Goal: Transaction & Acquisition: Purchase product/service

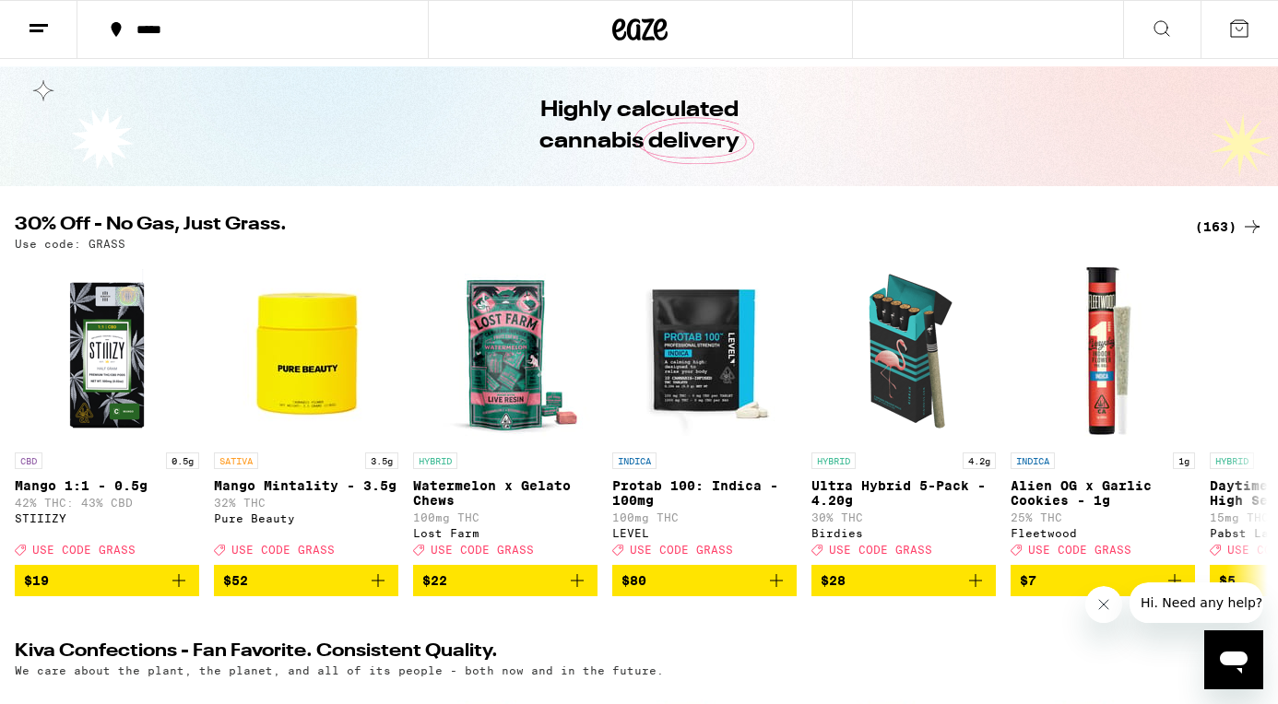
scroll to position [69, 0]
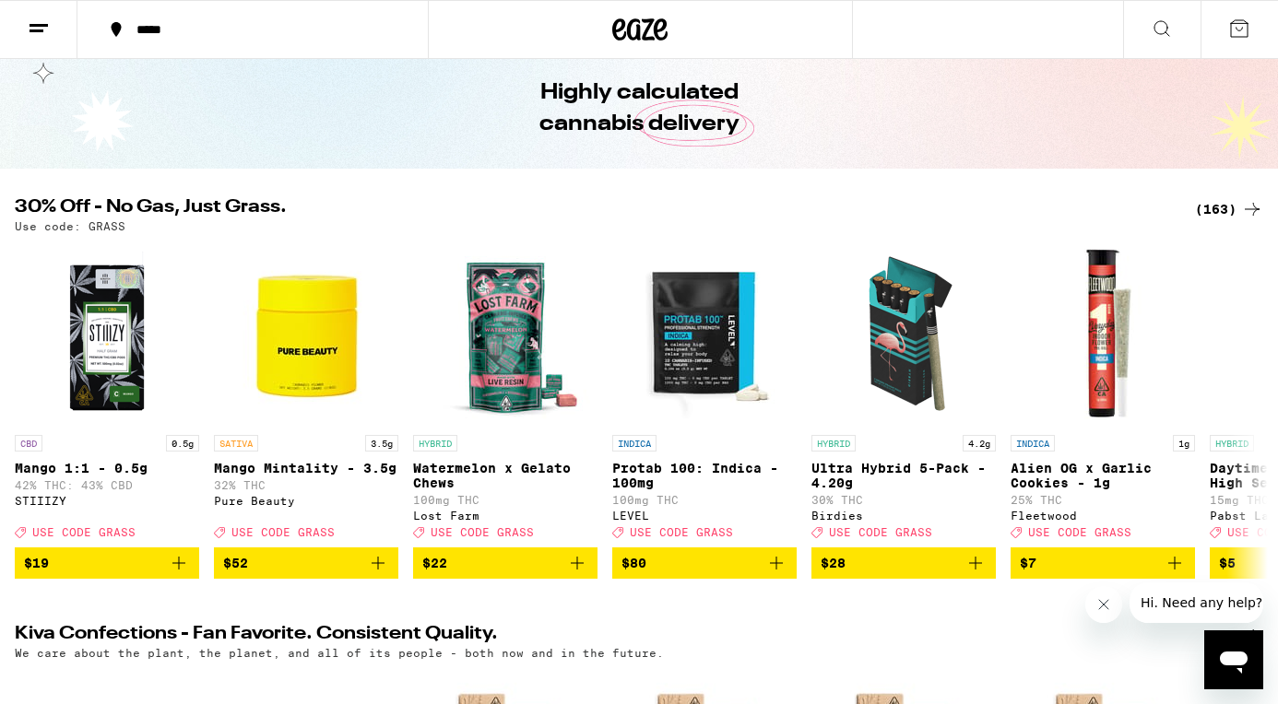
click at [1220, 207] on div "(163)" at bounding box center [1229, 209] width 68 height 22
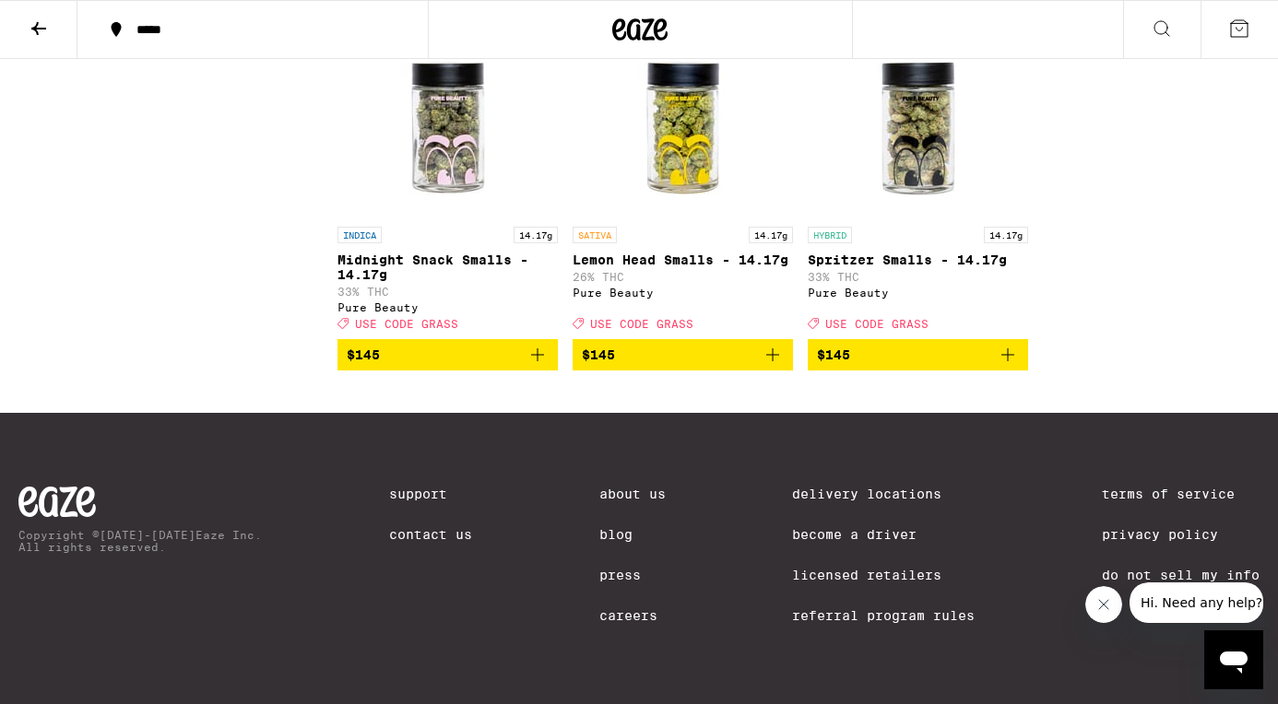
scroll to position [14503, 0]
click at [37, 28] on icon at bounding box center [38, 28] width 15 height 13
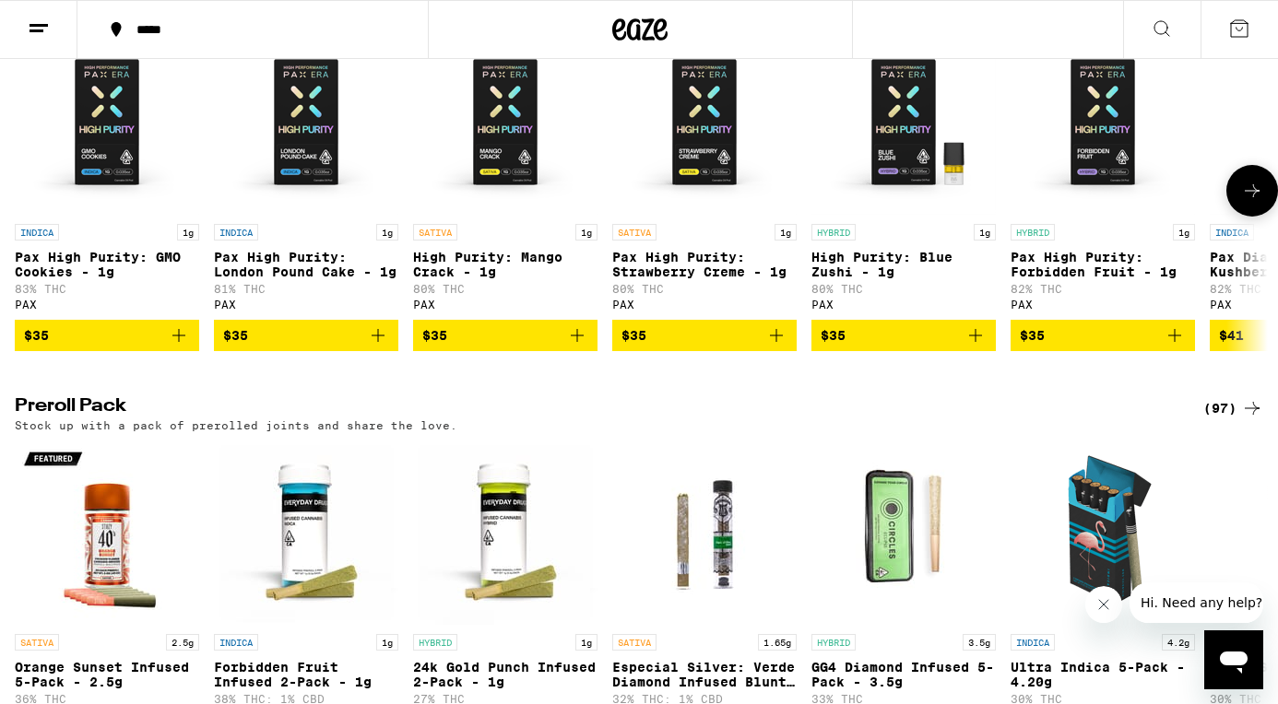
scroll to position [4632, 0]
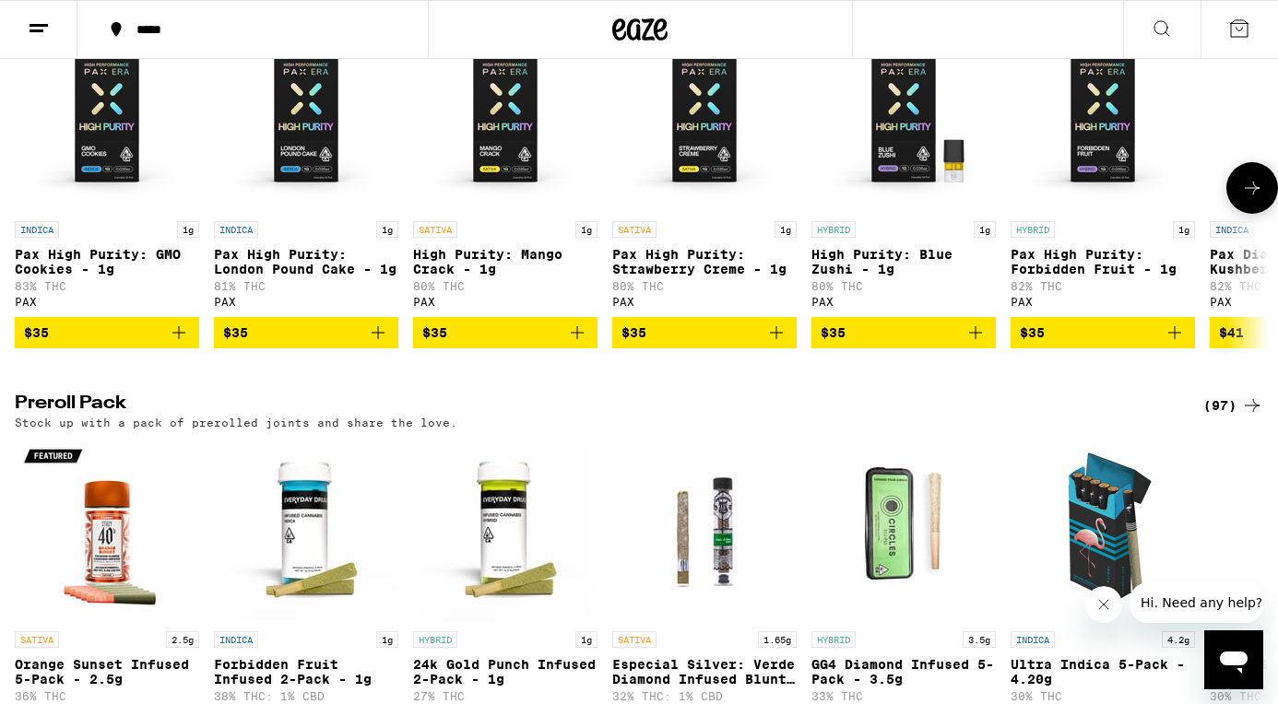
click at [1254, 199] on icon at bounding box center [1252, 188] width 22 height 22
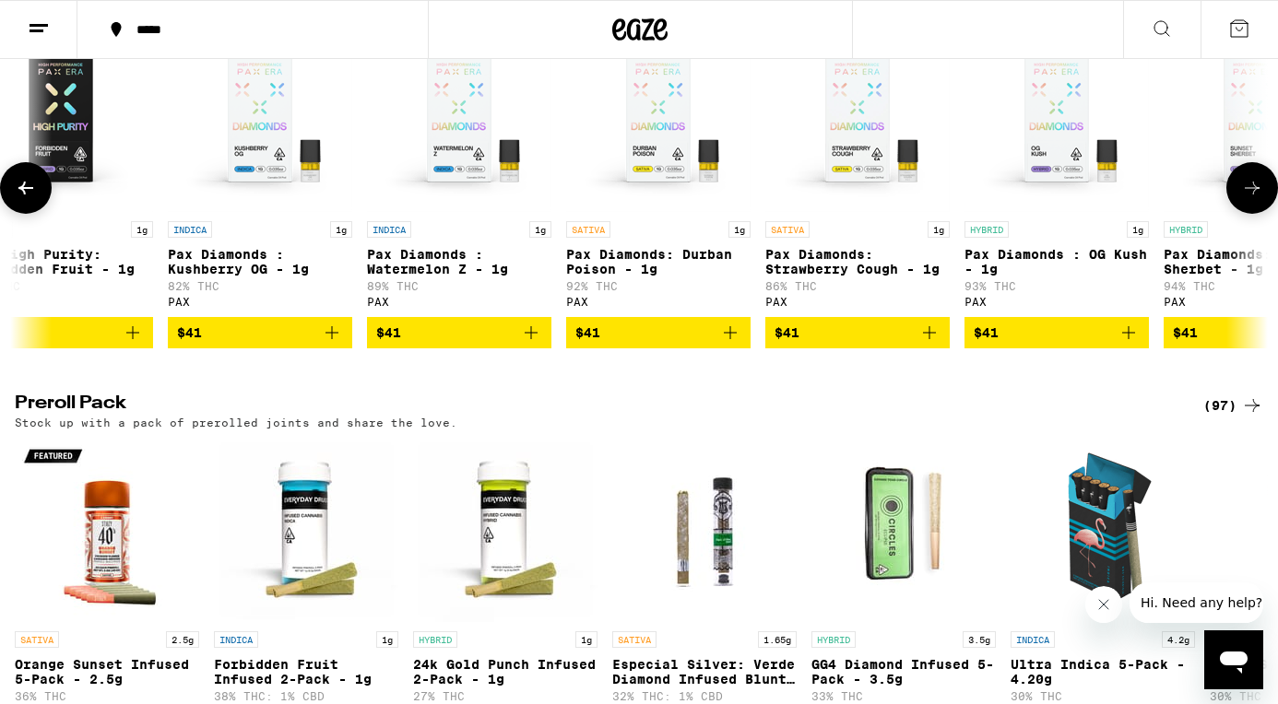
scroll to position [0, 1047]
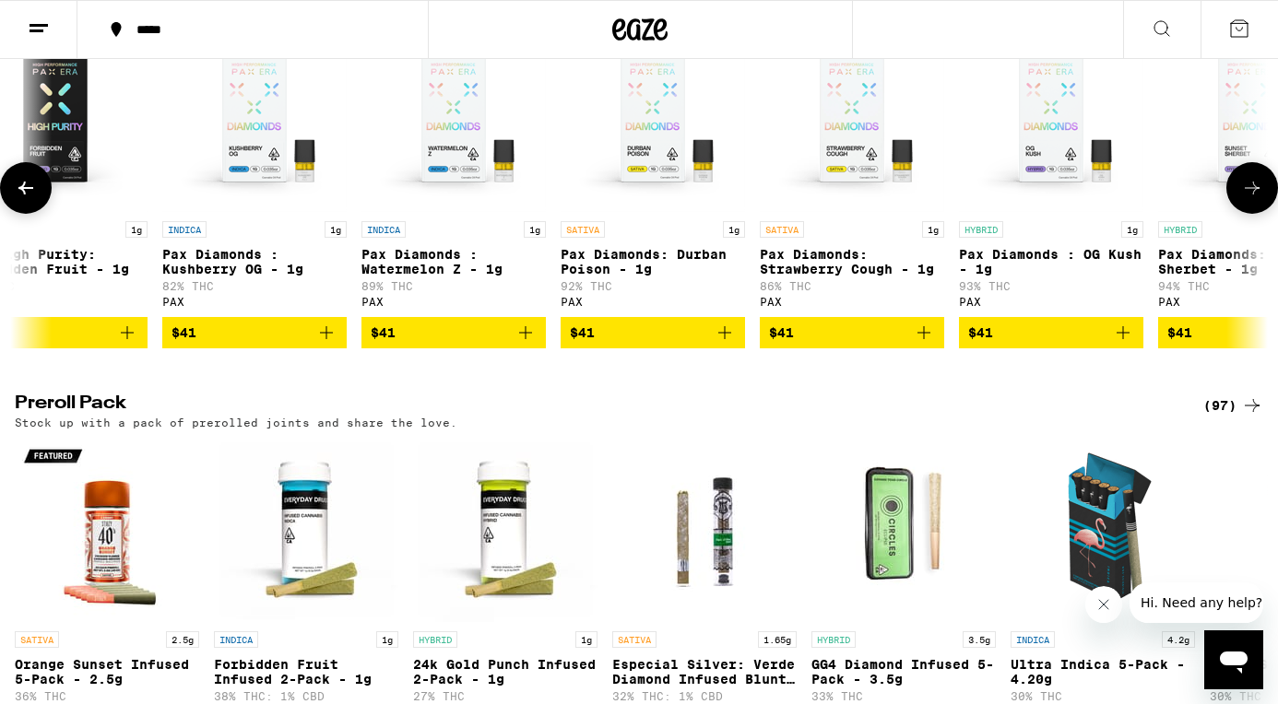
click at [702, 344] on span "$41" at bounding box center [653, 333] width 166 height 22
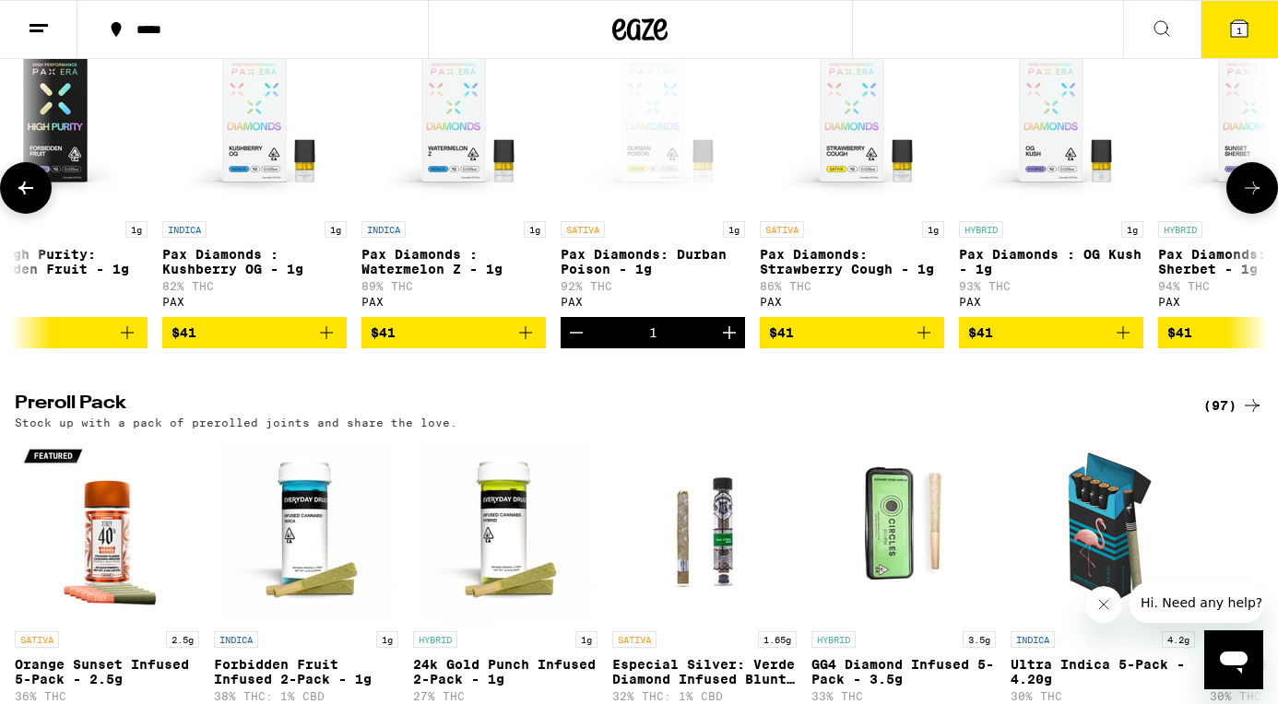
scroll to position [4691, 0]
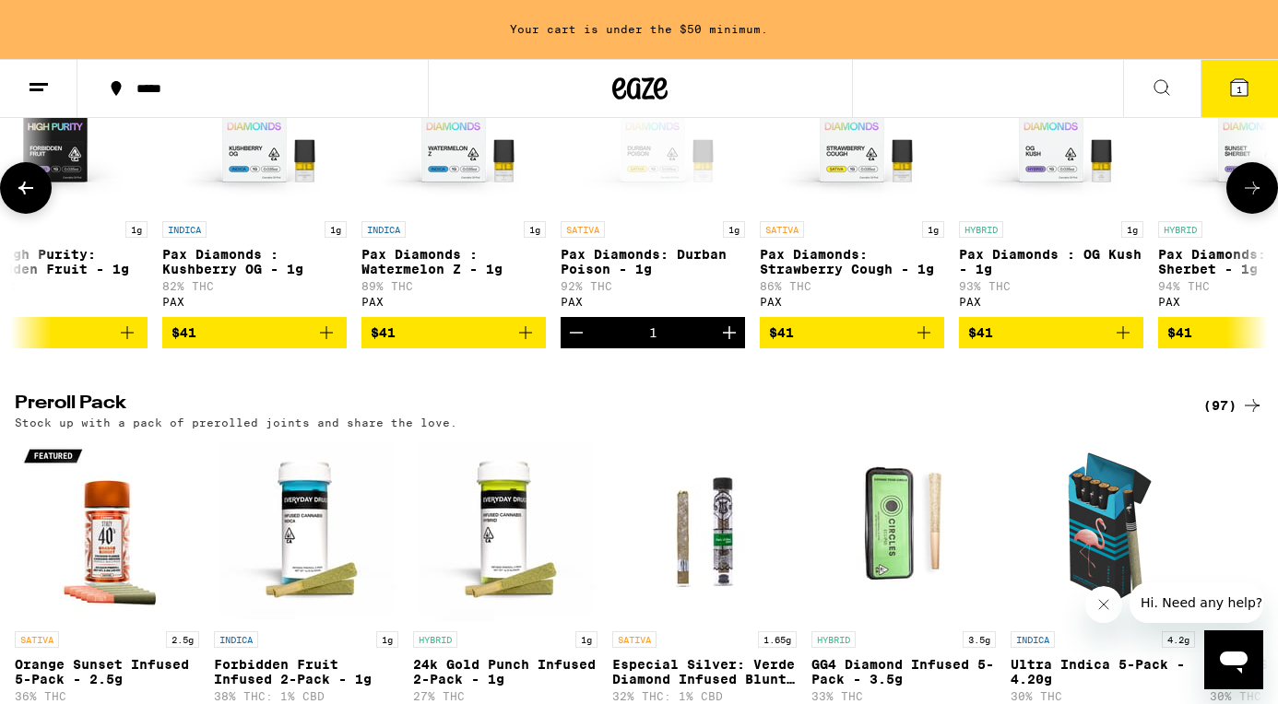
click at [27, 199] on icon at bounding box center [26, 188] width 22 height 22
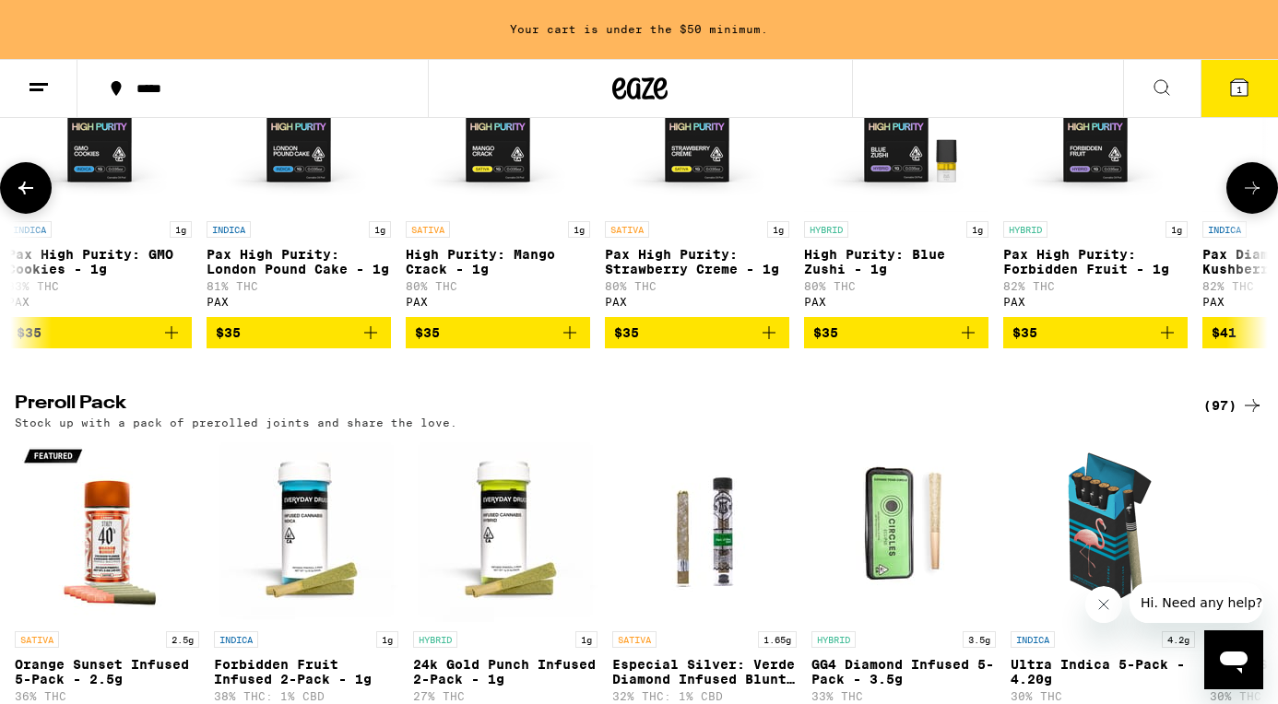
scroll to position [0, 0]
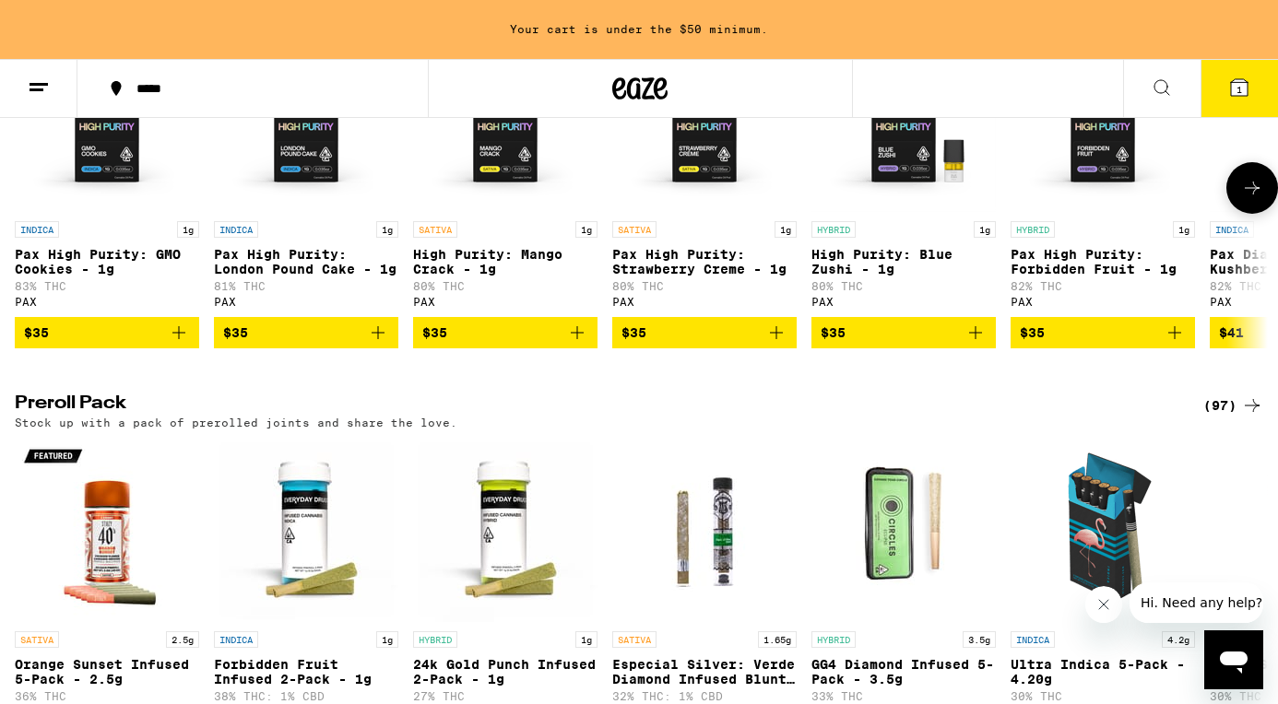
click at [1131, 344] on span "$35" at bounding box center [1103, 333] width 166 height 22
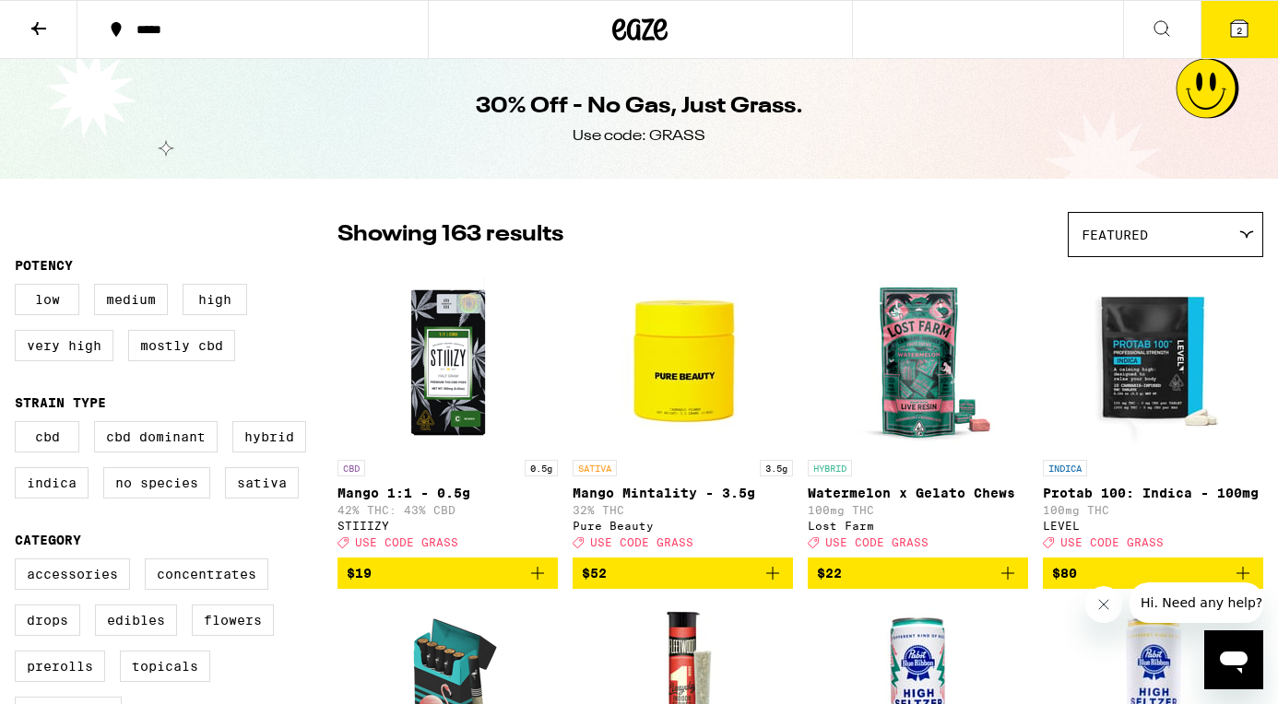
click at [41, 30] on icon at bounding box center [39, 29] width 22 height 22
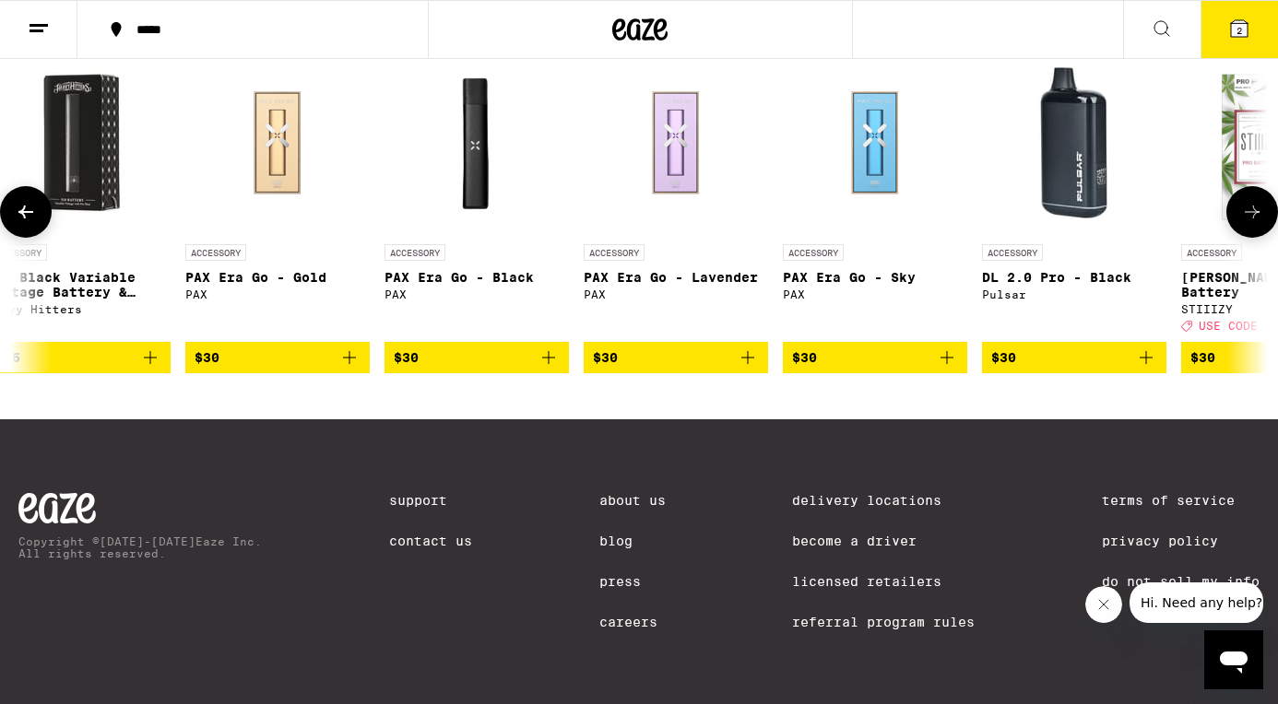
scroll to position [0, 3018]
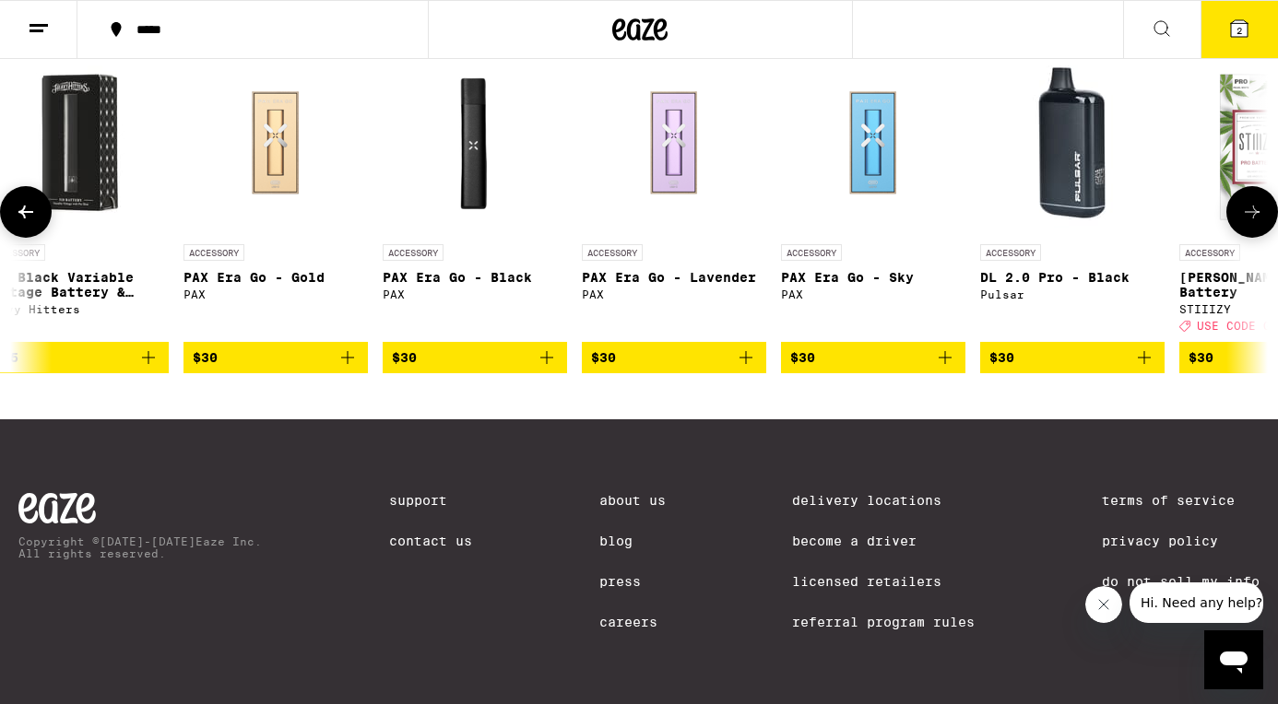
click at [548, 364] on icon "Add to bag" at bounding box center [546, 357] width 13 height 13
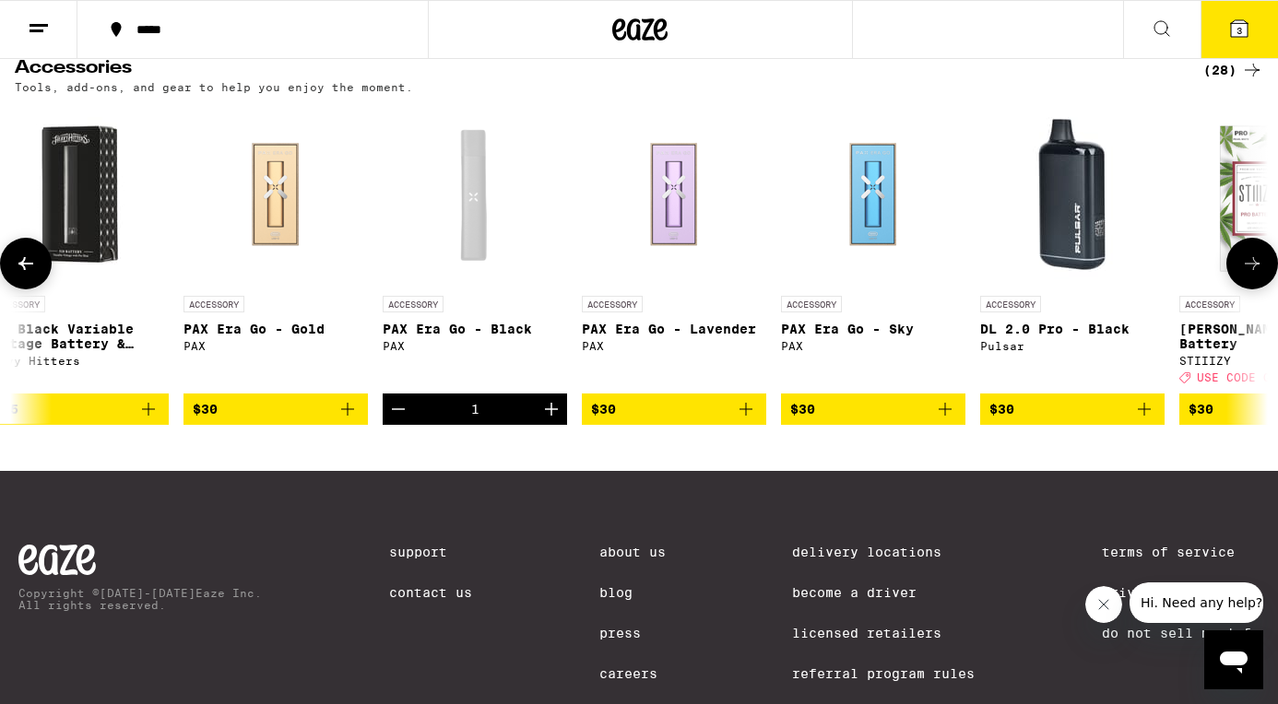
scroll to position [8356, 0]
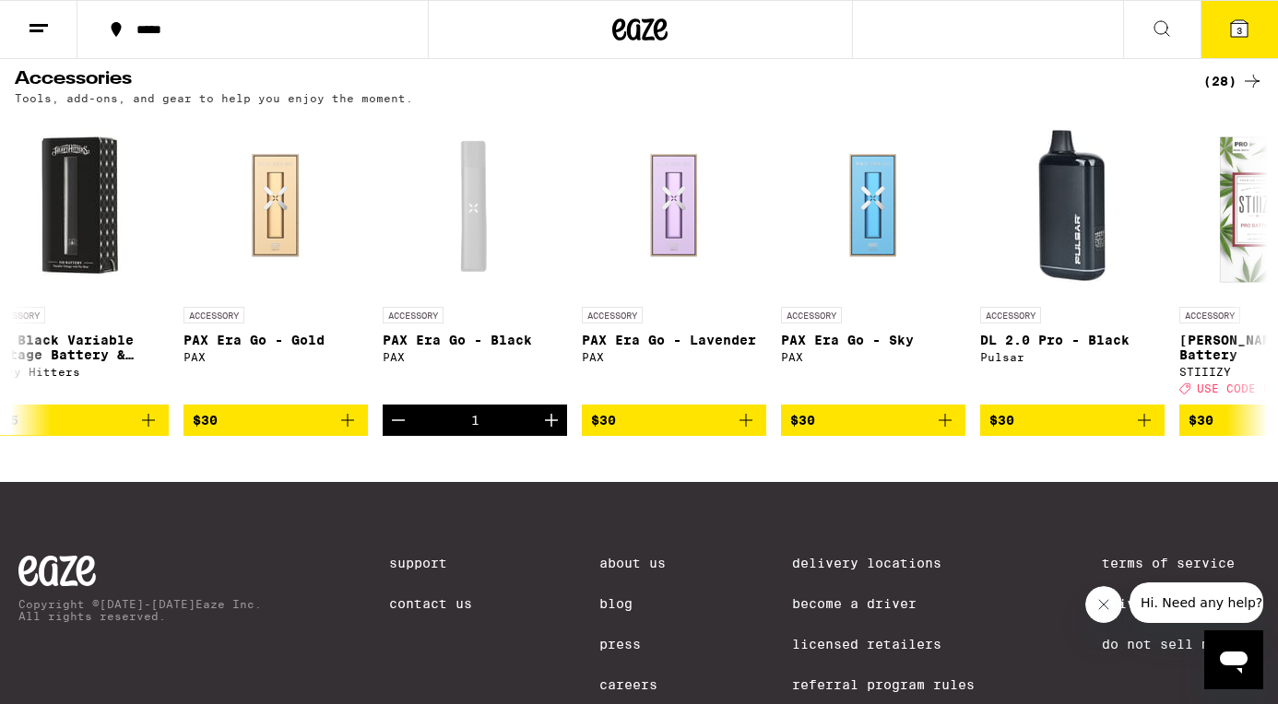
click at [1241, 30] on span "3" at bounding box center [1239, 30] width 6 height 11
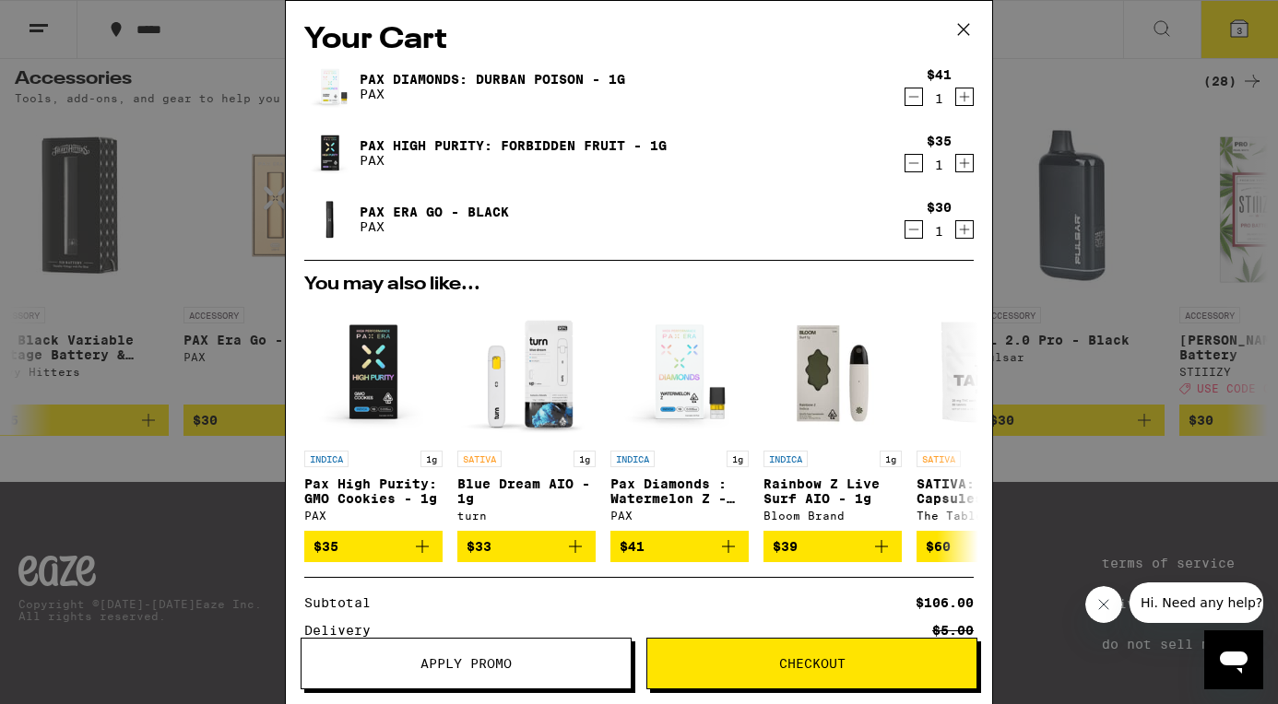
click at [911, 168] on icon "Decrement" at bounding box center [913, 163] width 17 height 22
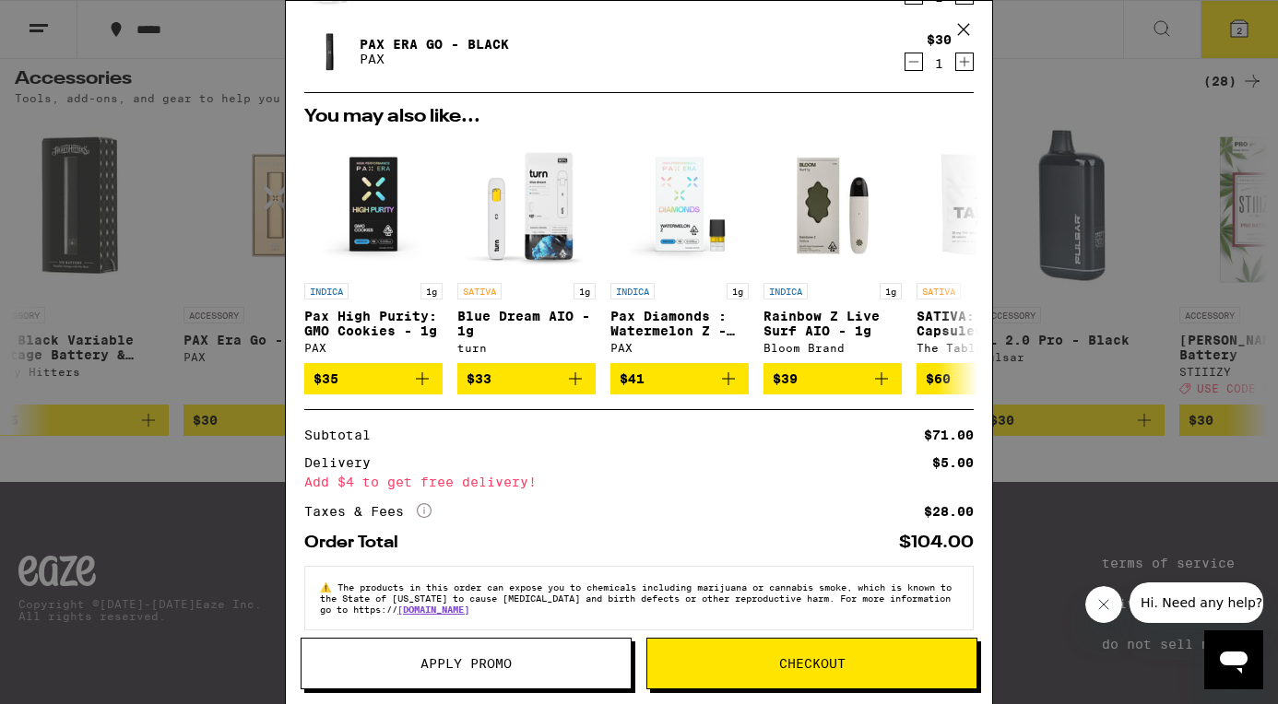
scroll to position [127, 0]
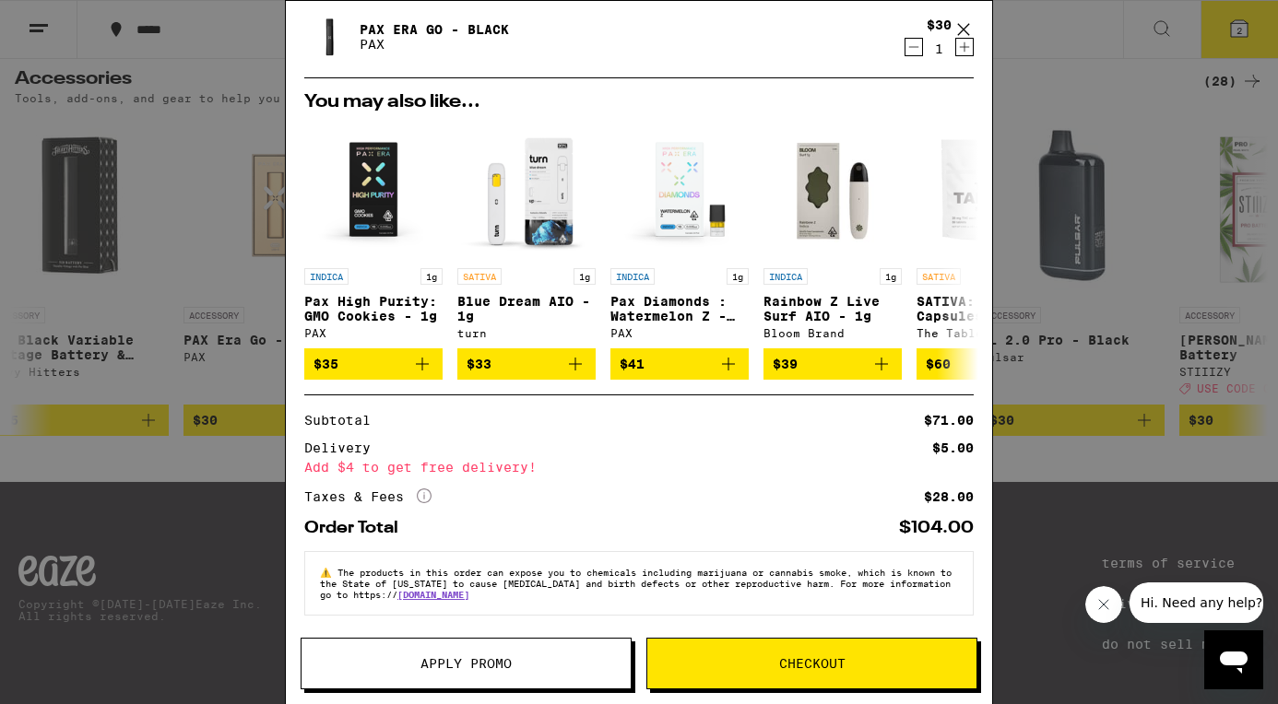
click at [1037, 77] on div "Your Cart Pax Diamonds: Durban Poison - 1g PAX $41 1 PAX Era Go - Black PAX $30…" at bounding box center [639, 352] width 1278 height 704
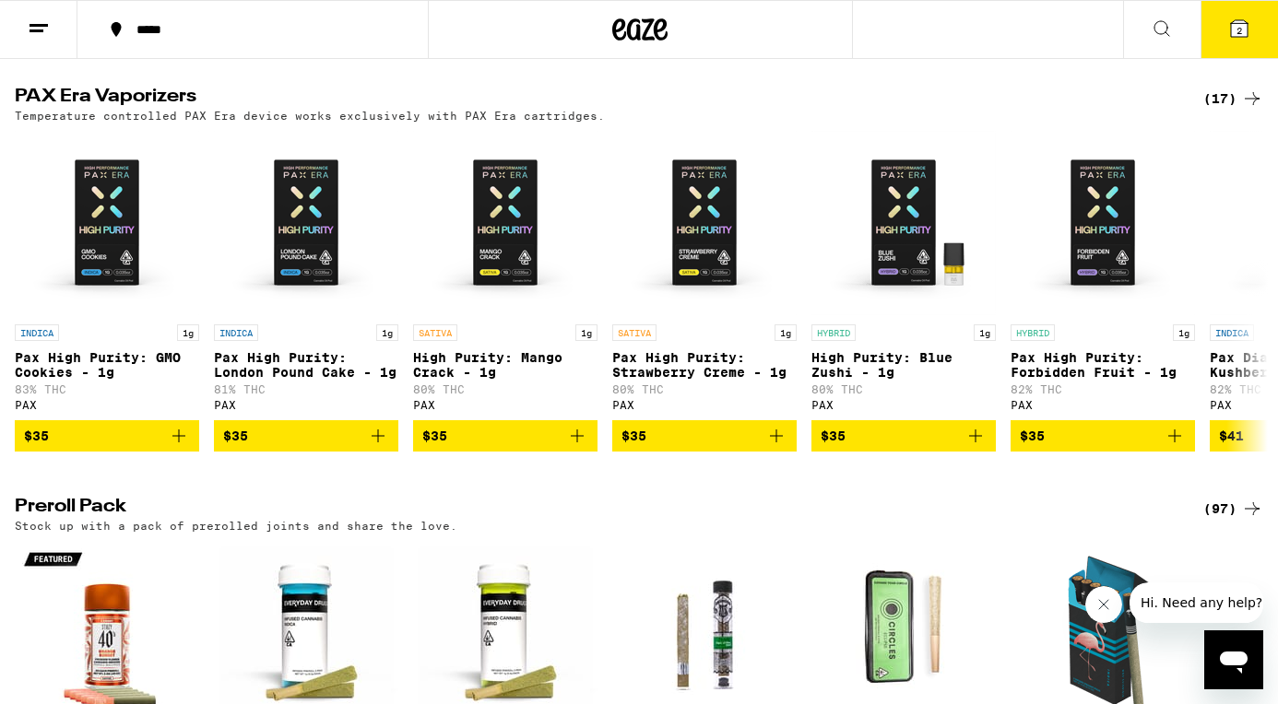
scroll to position [4541, 0]
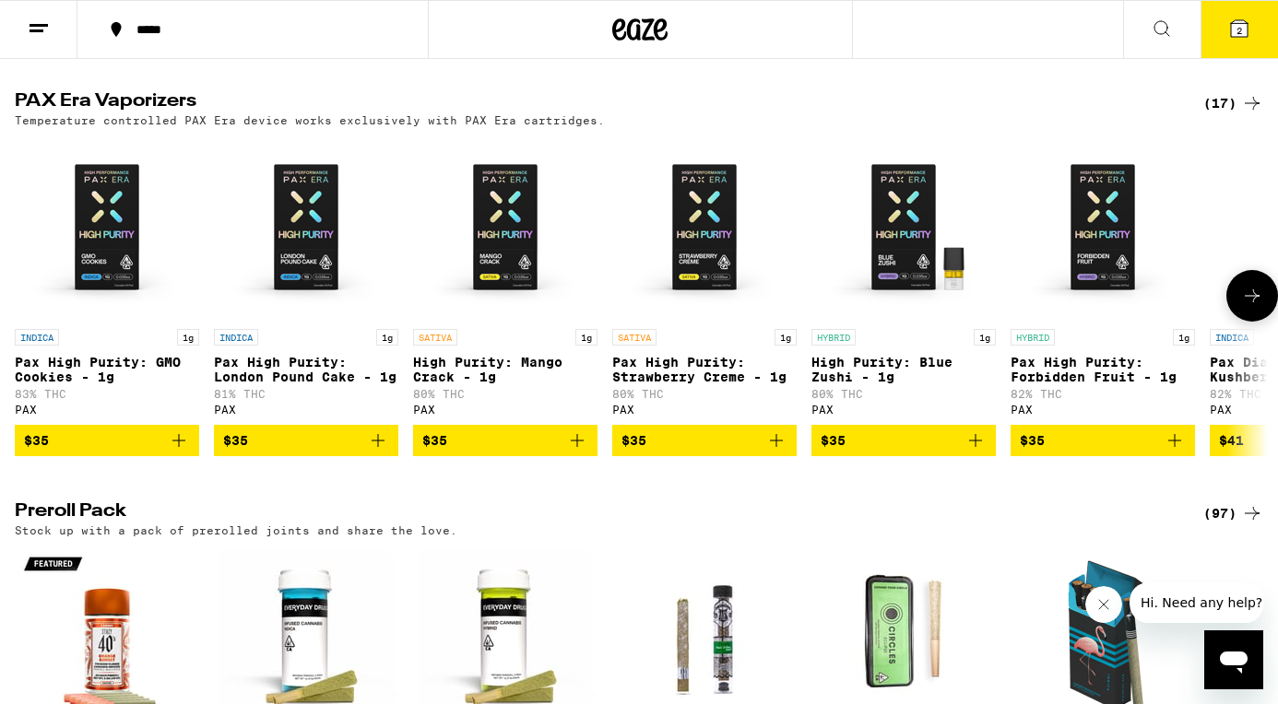
click at [1175, 452] on icon "Add to bag" at bounding box center [1174, 441] width 22 height 22
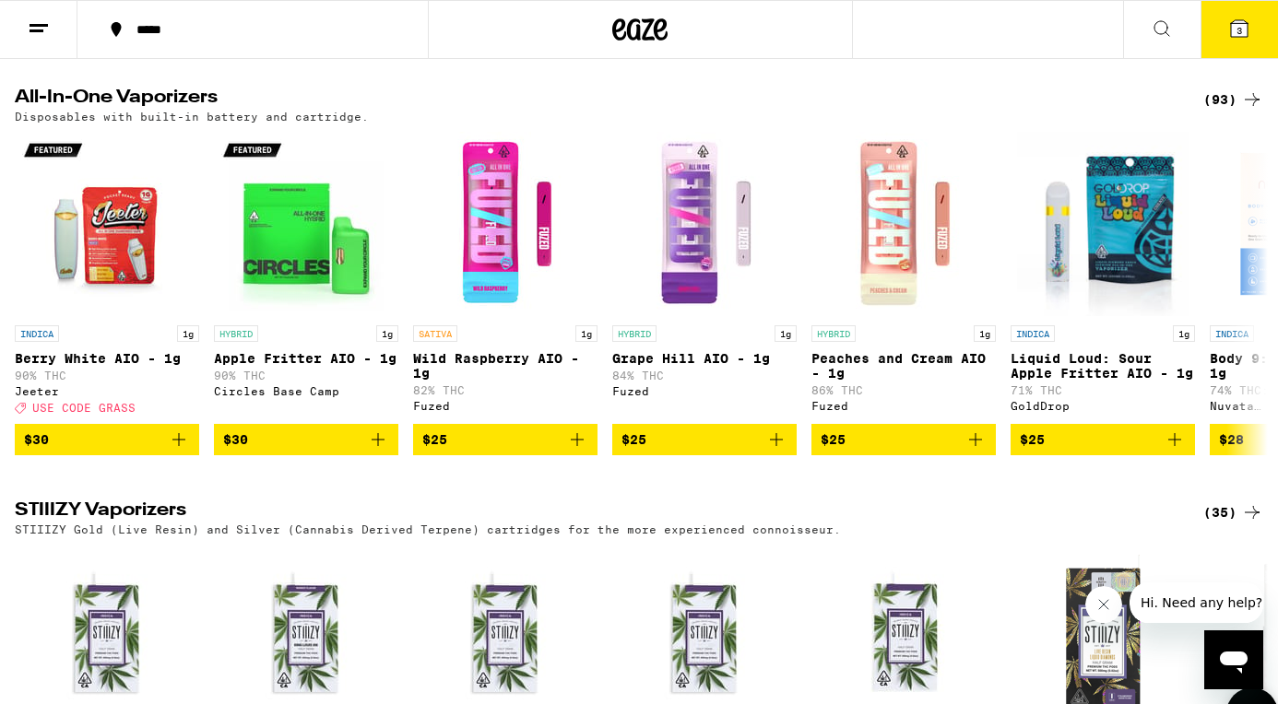
scroll to position [3391, 0]
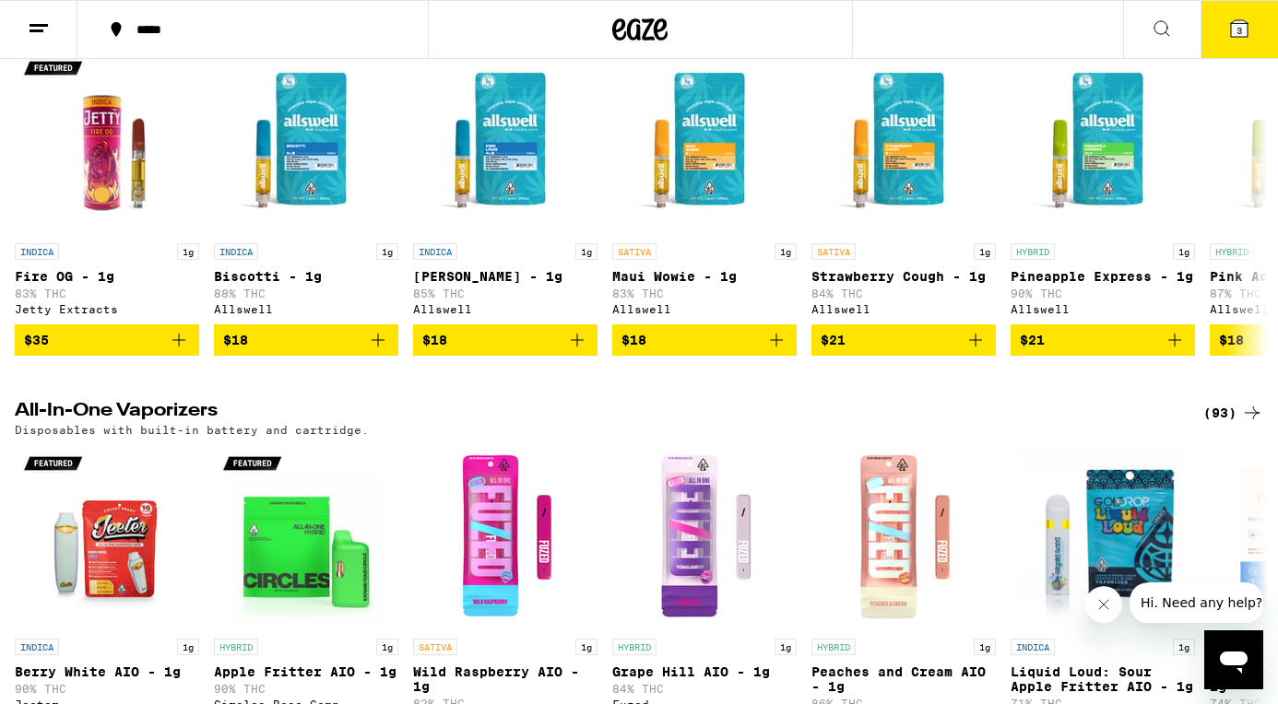
click at [1244, 29] on icon at bounding box center [1239, 28] width 17 height 17
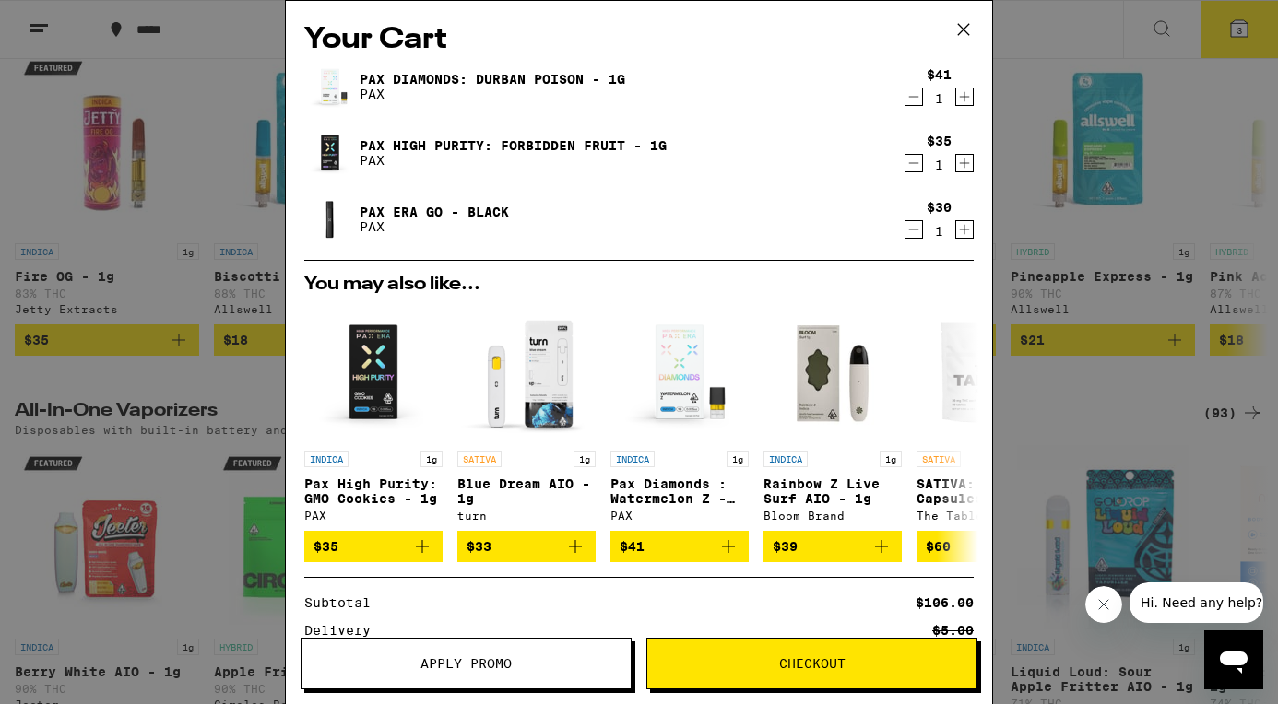
click at [908, 230] on icon "Decrement" at bounding box center [913, 229] width 17 height 22
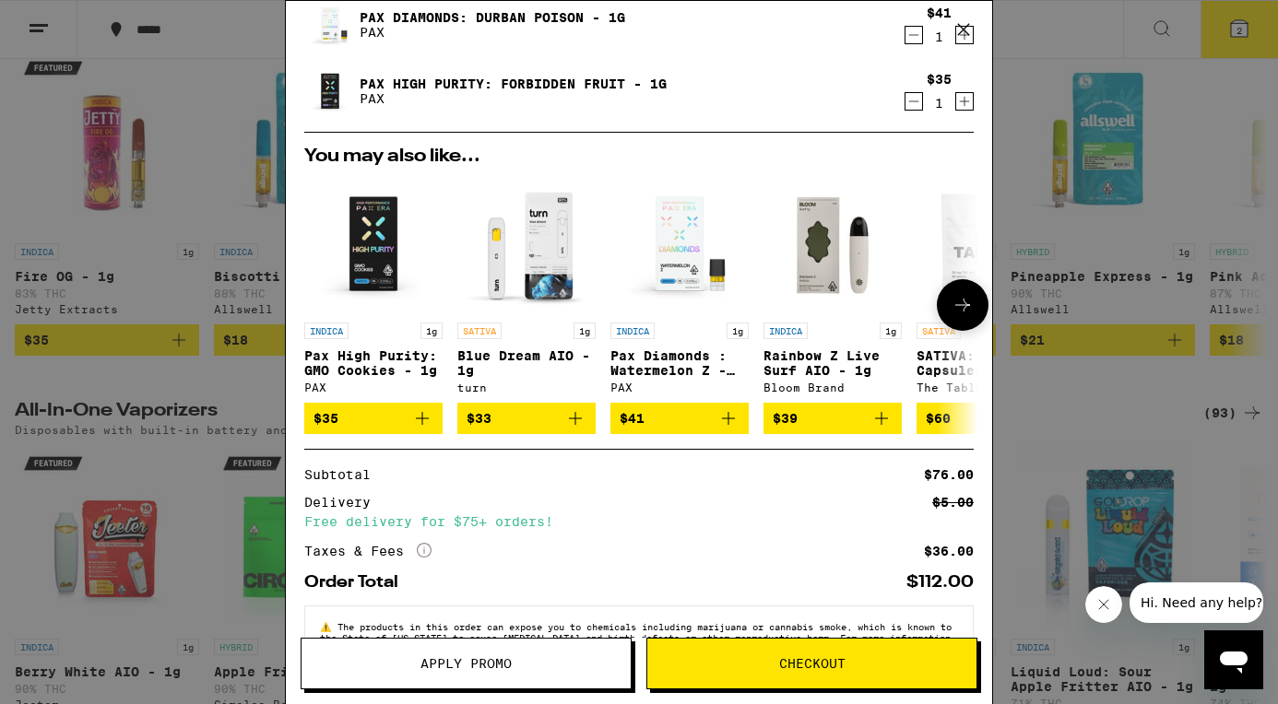
scroll to position [127, 0]
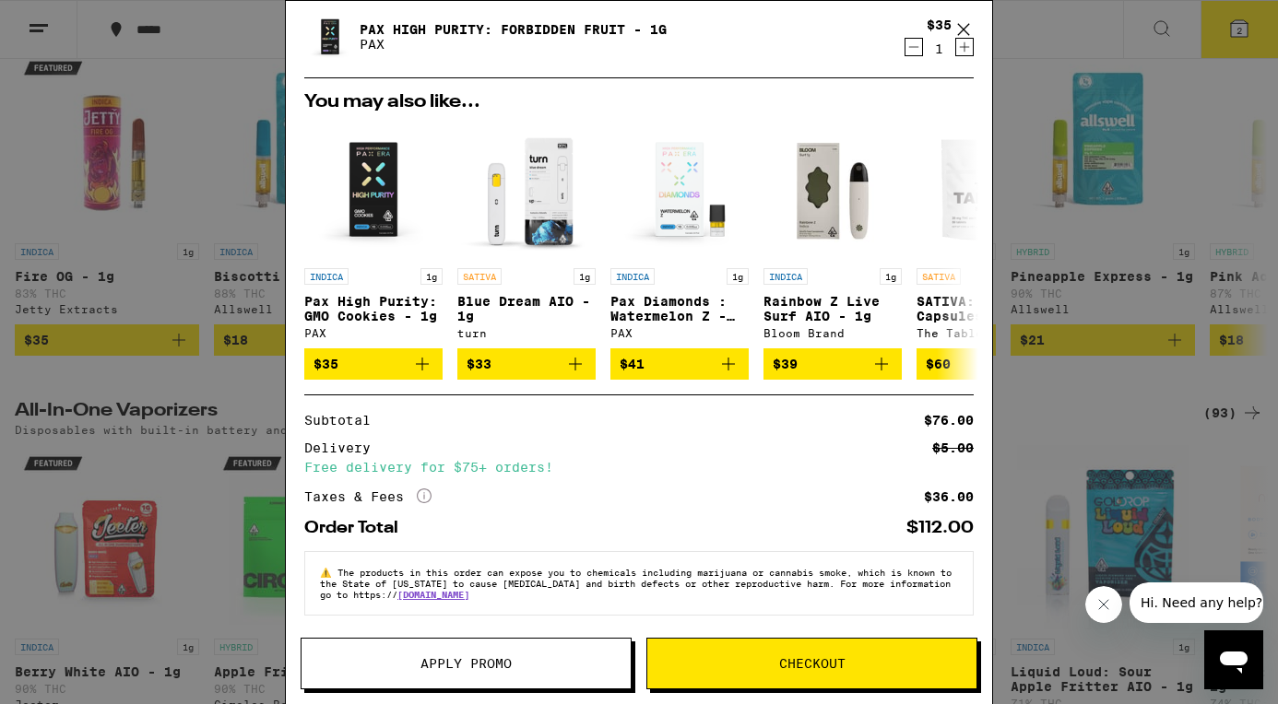
click at [422, 490] on icon "More Info" at bounding box center [424, 496] width 15 height 15
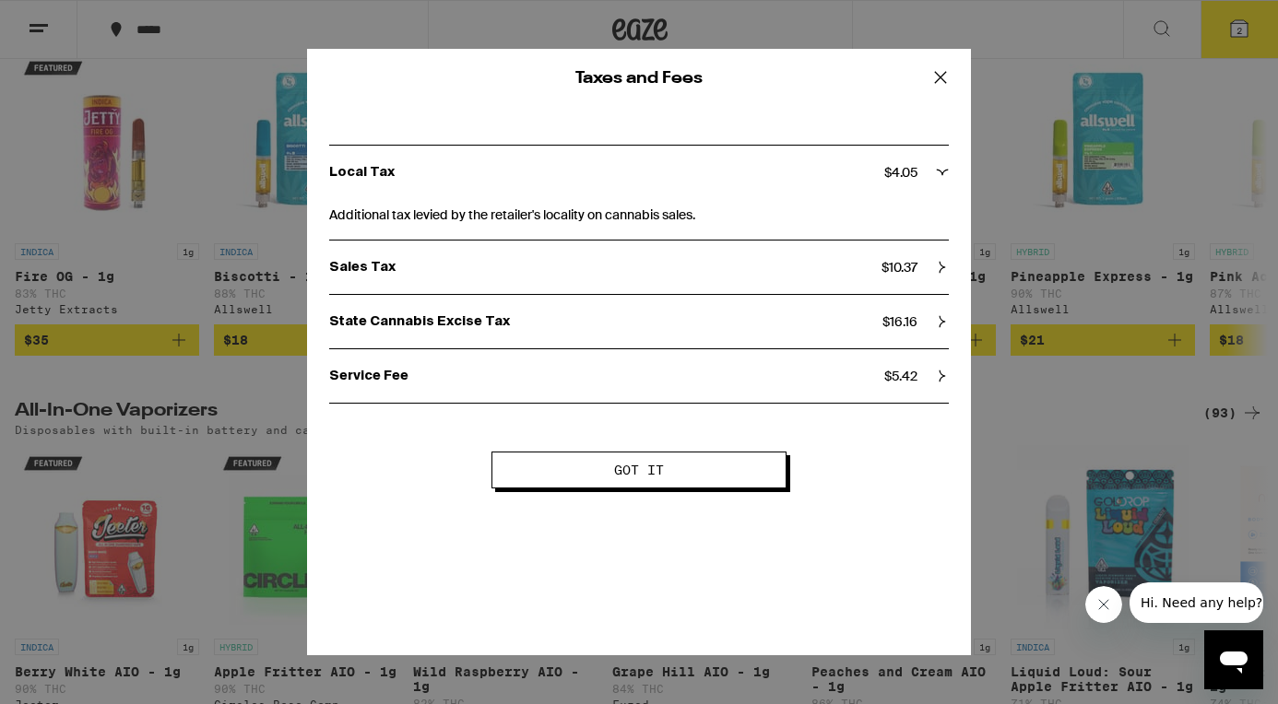
click at [541, 470] on button "Got it" at bounding box center [638, 470] width 295 height 37
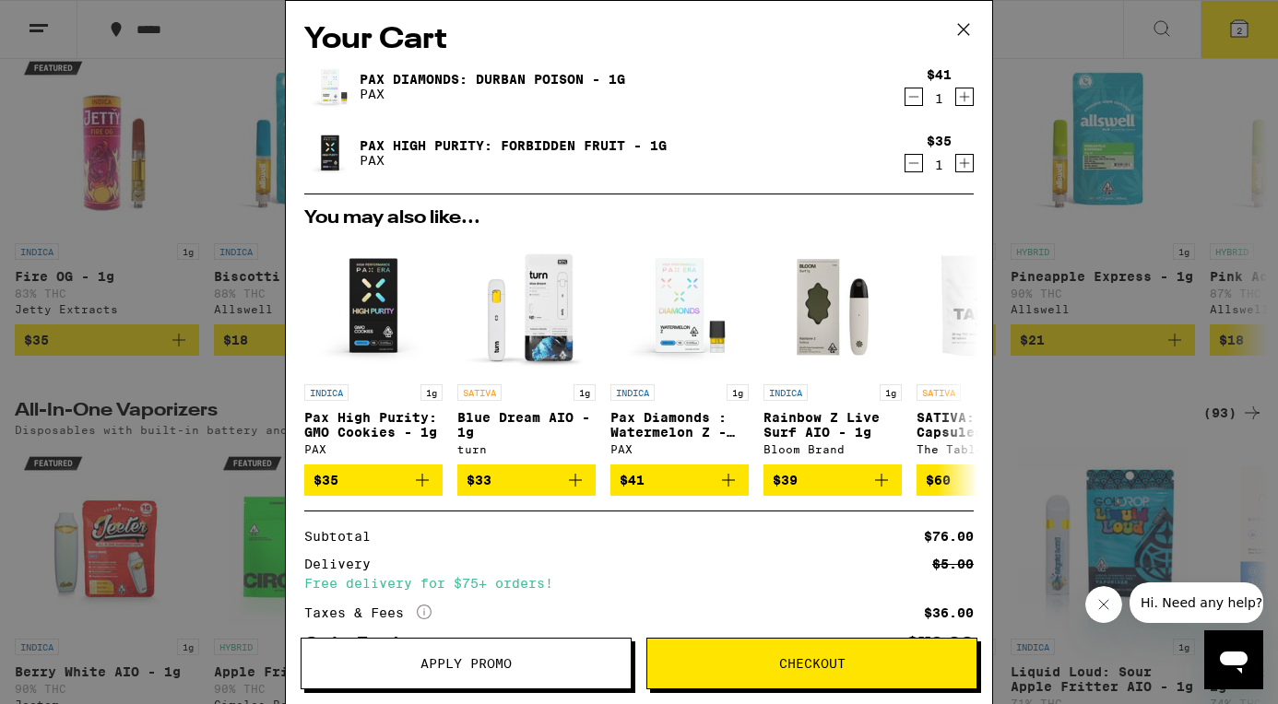
click at [746, 666] on span "Checkout" at bounding box center [811, 663] width 329 height 13
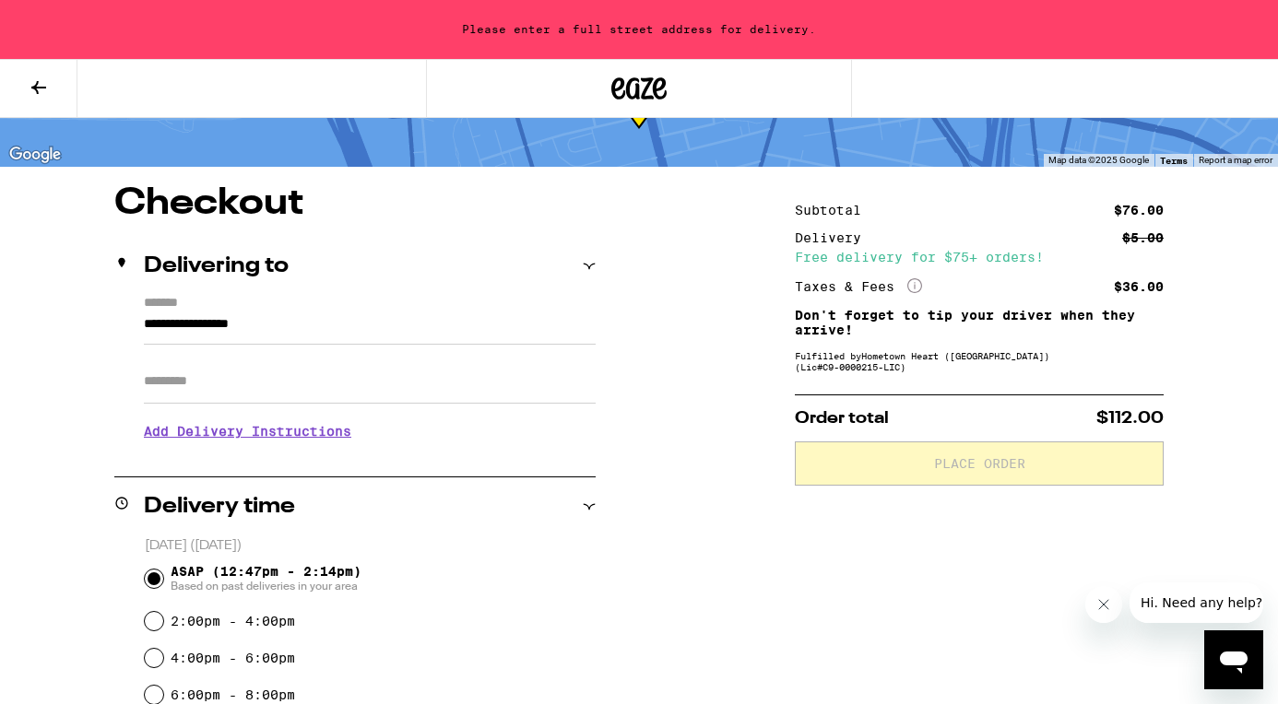
scroll to position [65, 0]
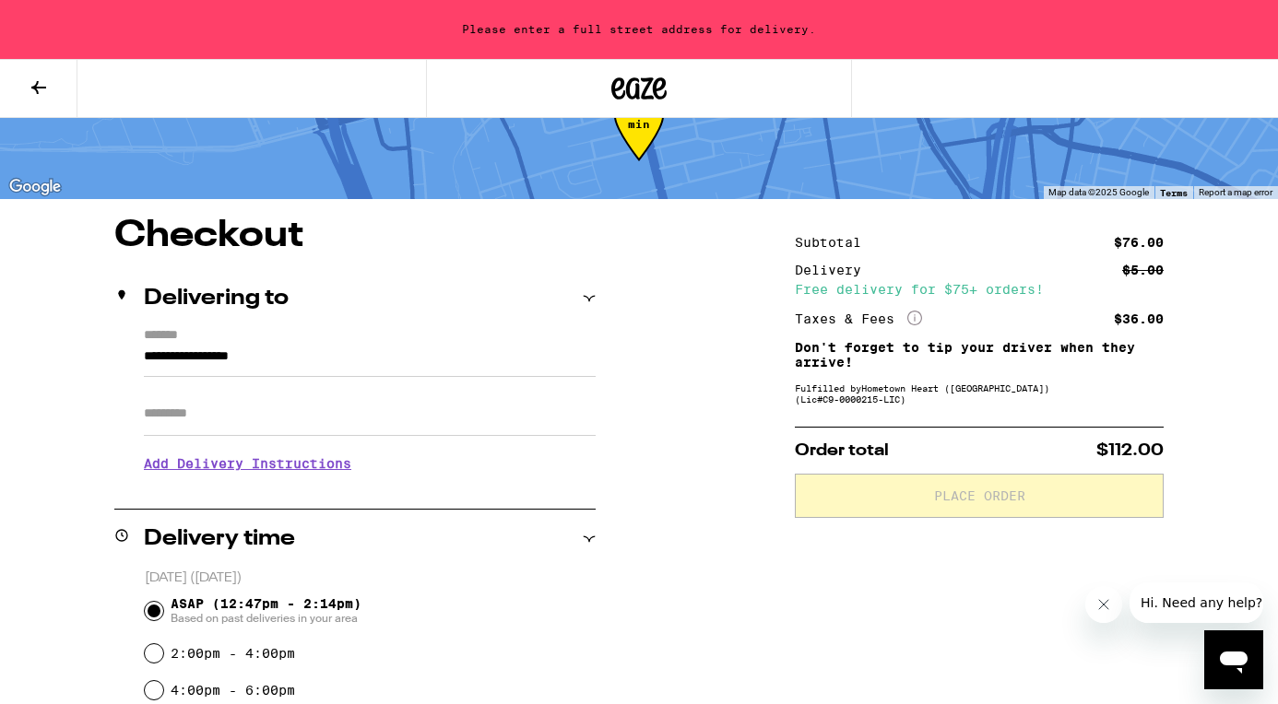
click at [267, 360] on input "**********" at bounding box center [370, 361] width 452 height 31
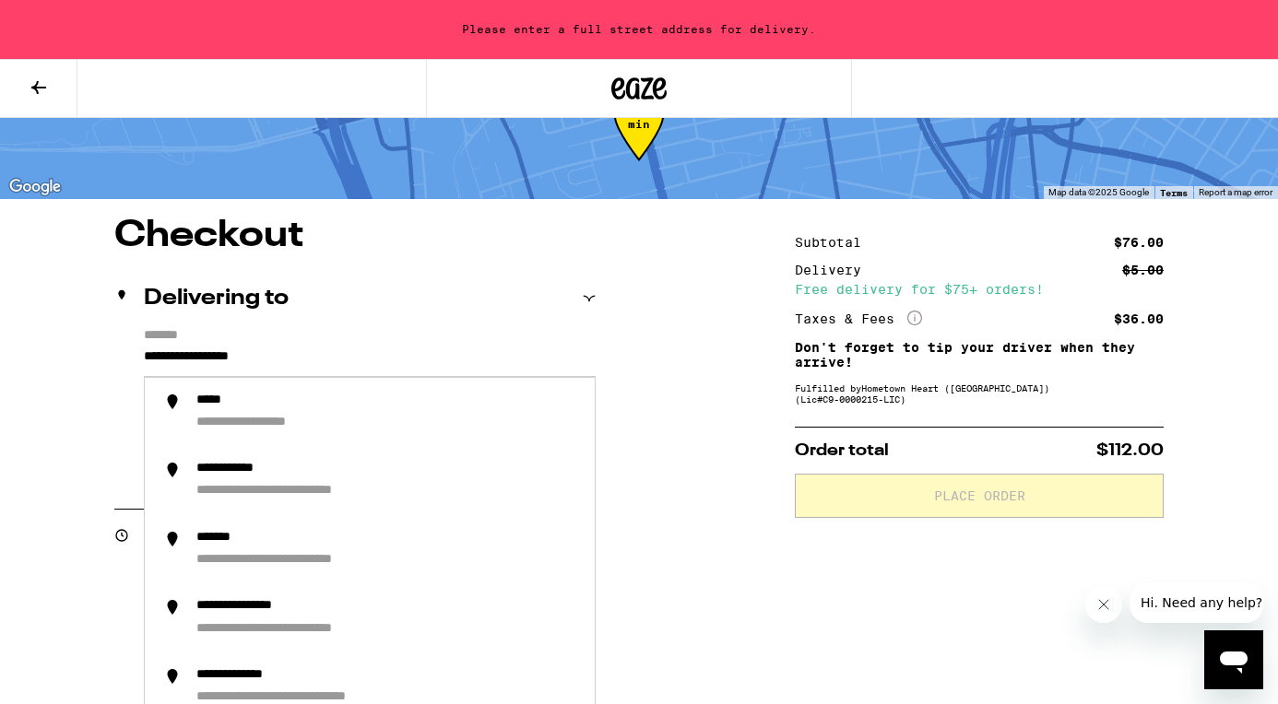
click at [467, 223] on h1 "Checkout" at bounding box center [354, 236] width 481 height 37
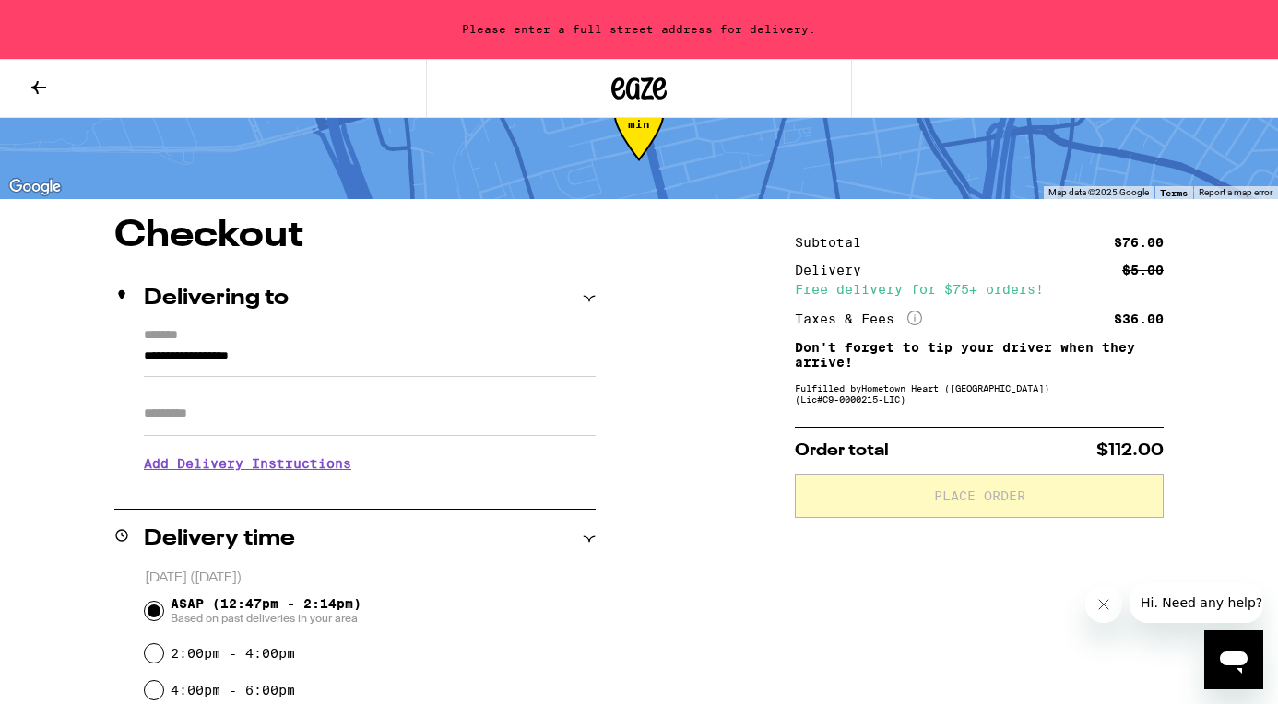
click at [198, 423] on input "Apt/Suite" at bounding box center [370, 414] width 452 height 44
click at [157, 351] on input "**********" at bounding box center [370, 361] width 452 height 31
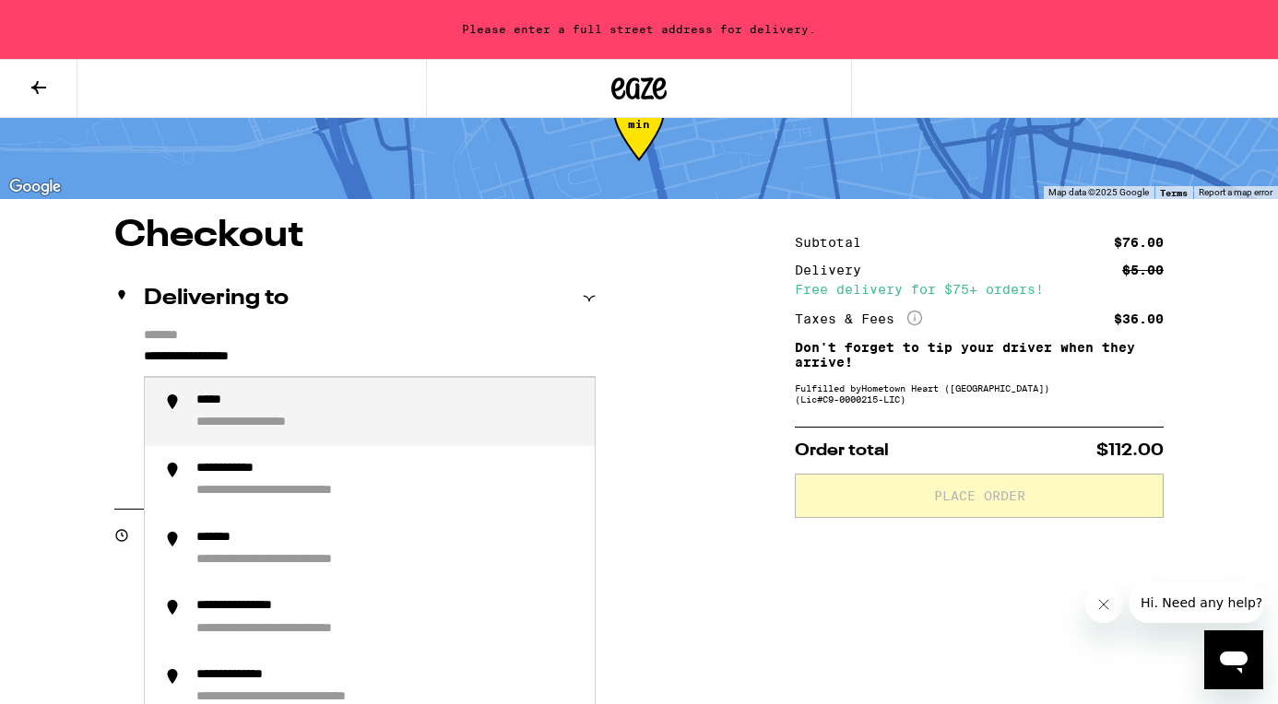
click at [144, 350] on input "**********" at bounding box center [370, 361] width 452 height 31
click at [240, 427] on div "**********" at bounding box center [241, 424] width 91 height 18
type input "**********"
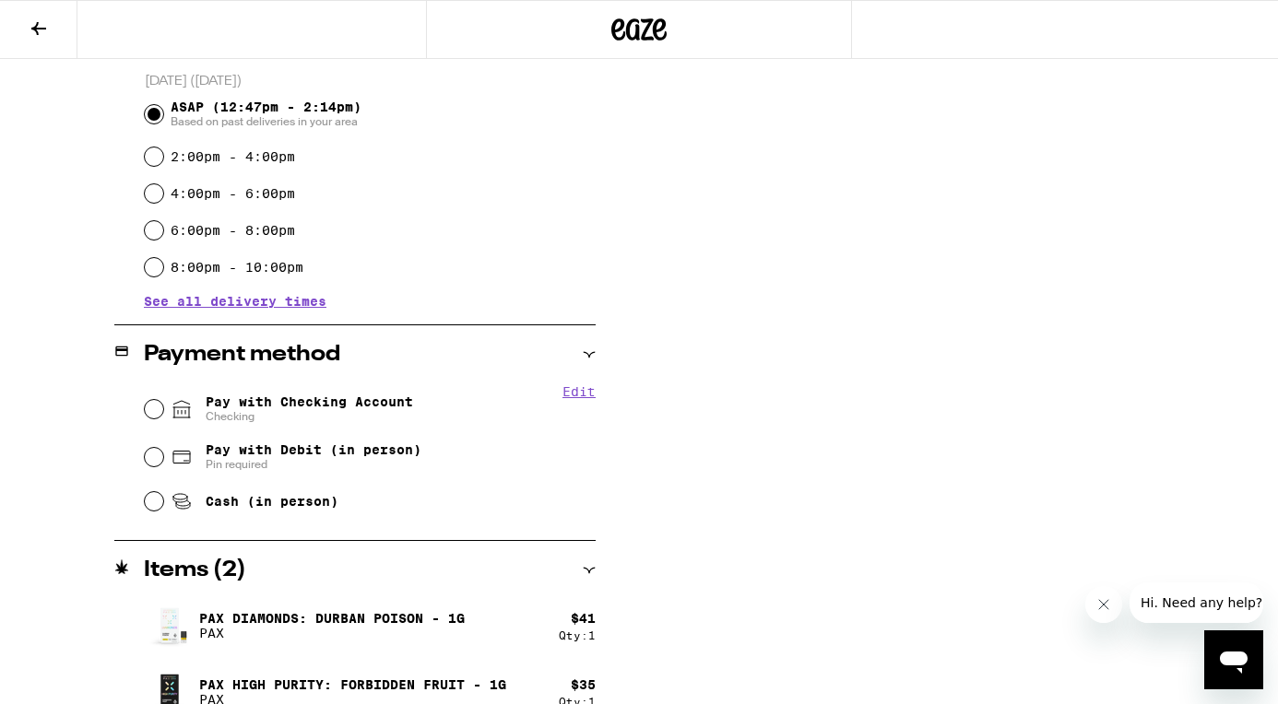
scroll to position [532, 0]
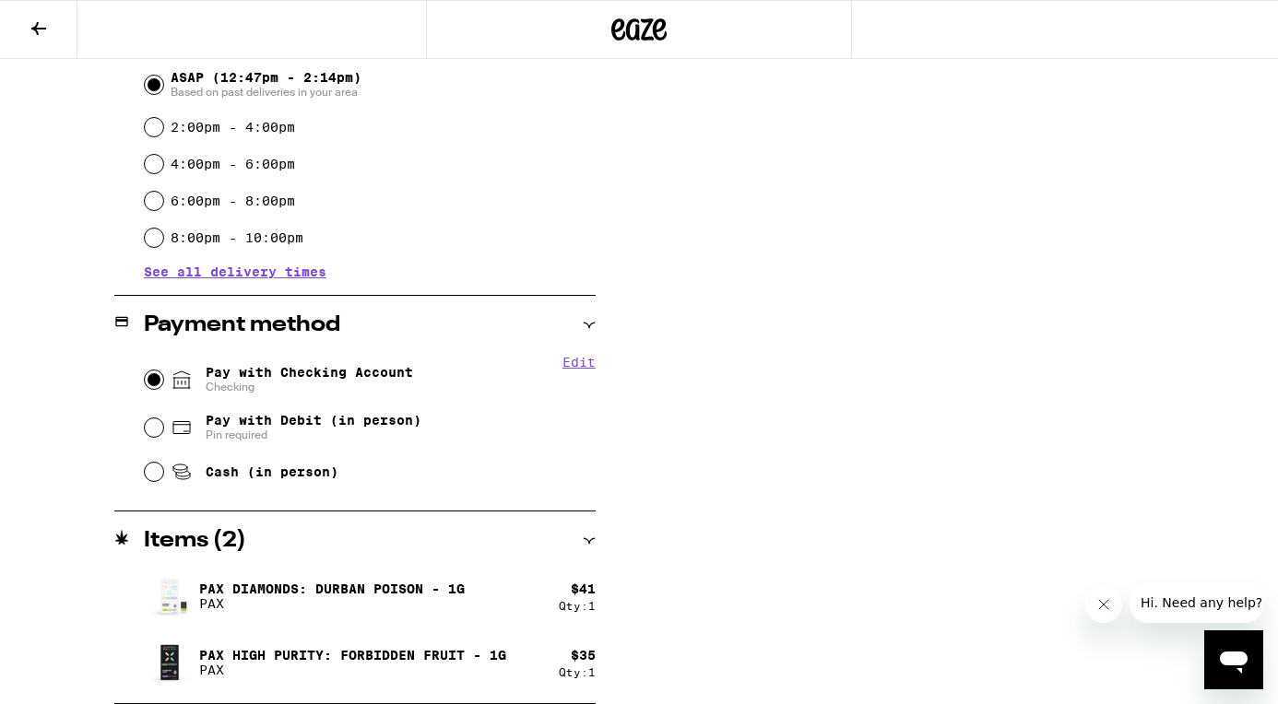
click at [155, 380] on input "Pay with Checking Account Checking" at bounding box center [154, 380] width 18 height 18
radio input "true"
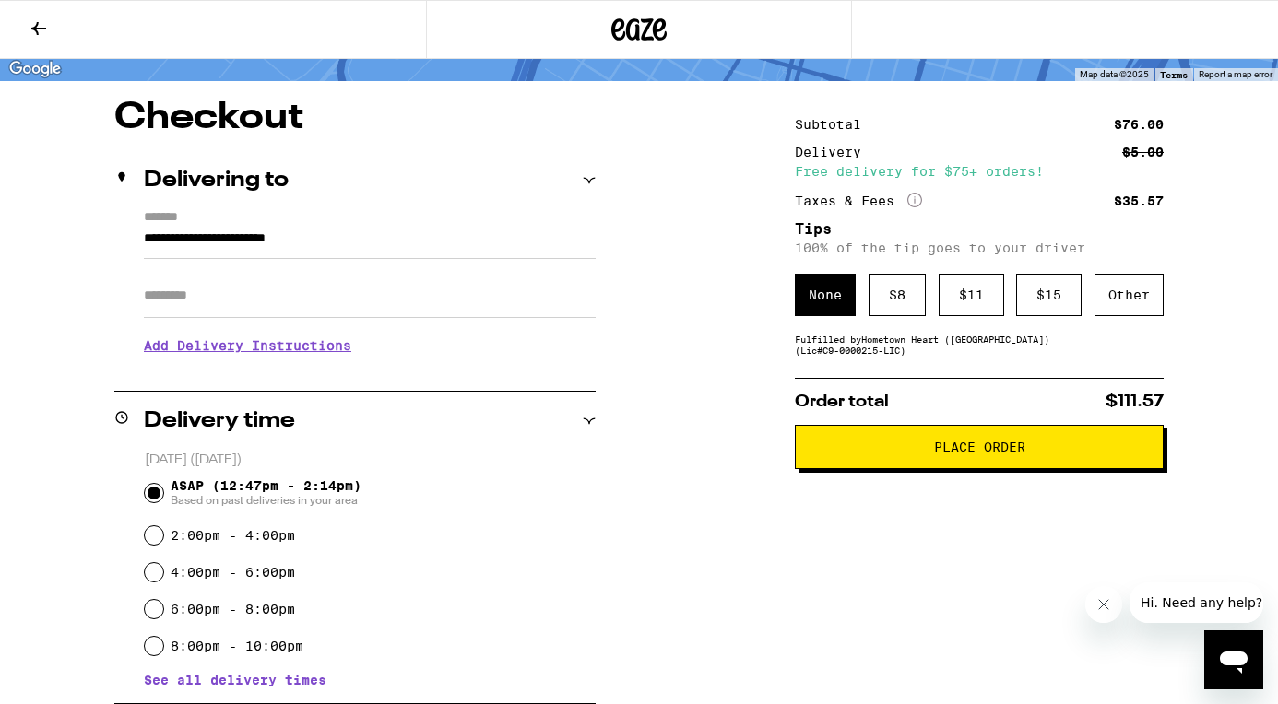
scroll to position [0, 0]
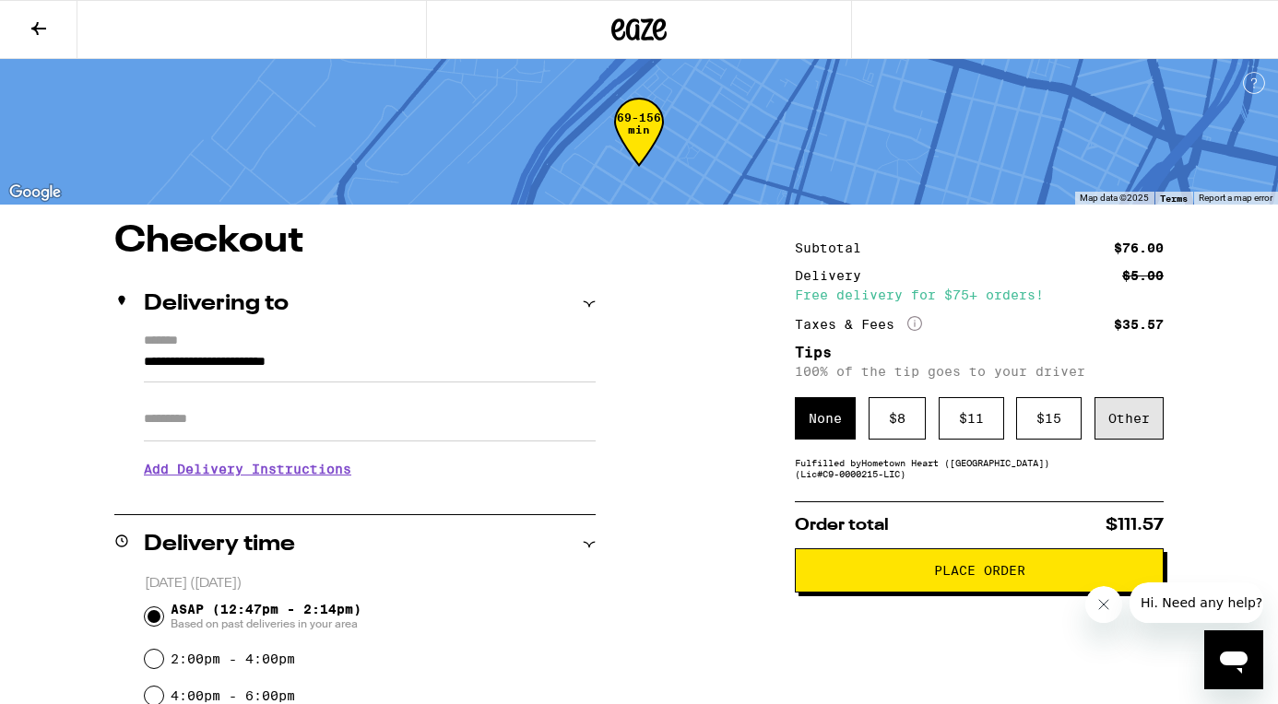
click at [1149, 428] on div "Other" at bounding box center [1128, 418] width 69 height 42
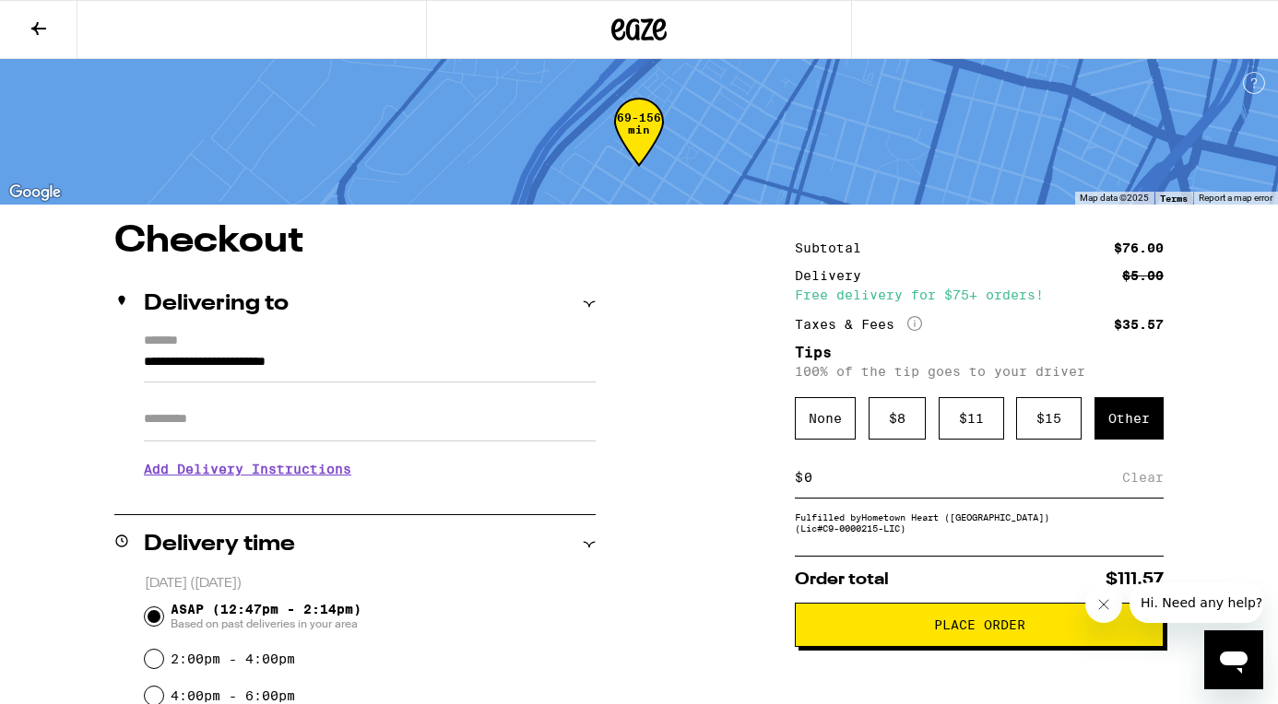
click at [970, 496] on div "$ Clear" at bounding box center [979, 477] width 369 height 41
click at [892, 486] on input at bounding box center [962, 477] width 319 height 17
click at [998, 486] on input "6" at bounding box center [966, 477] width 327 height 17
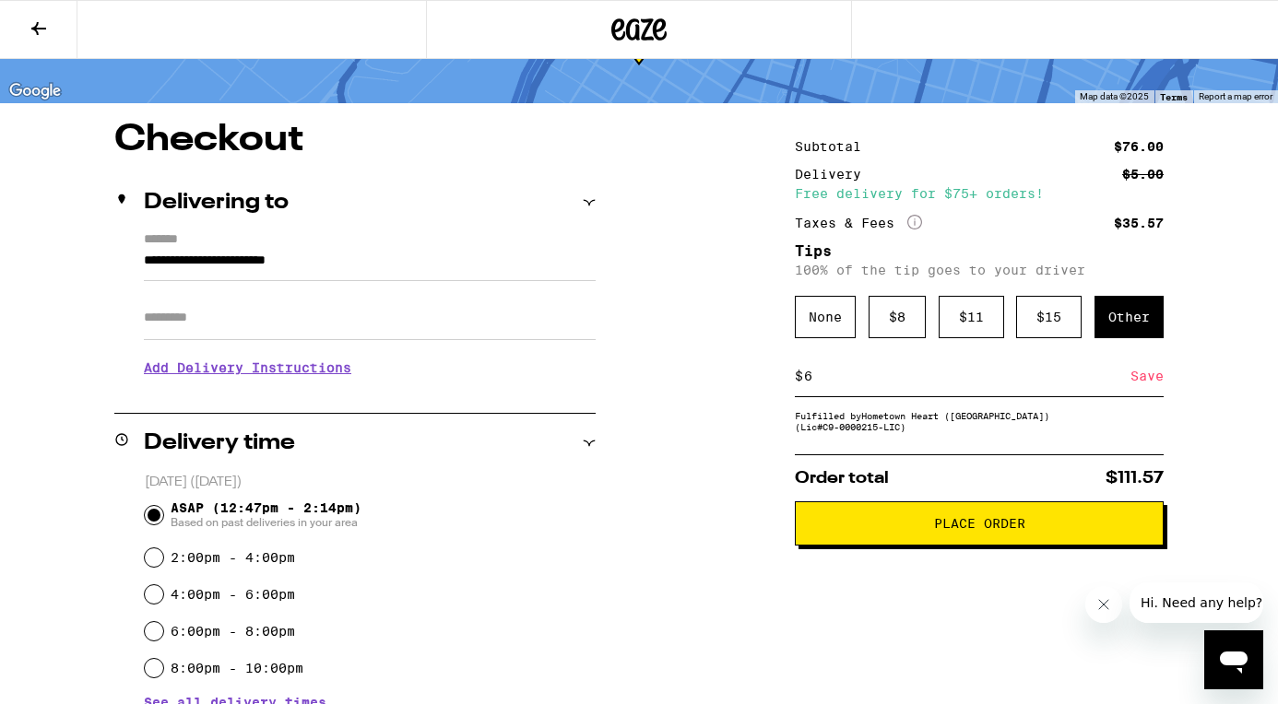
scroll to position [118, 0]
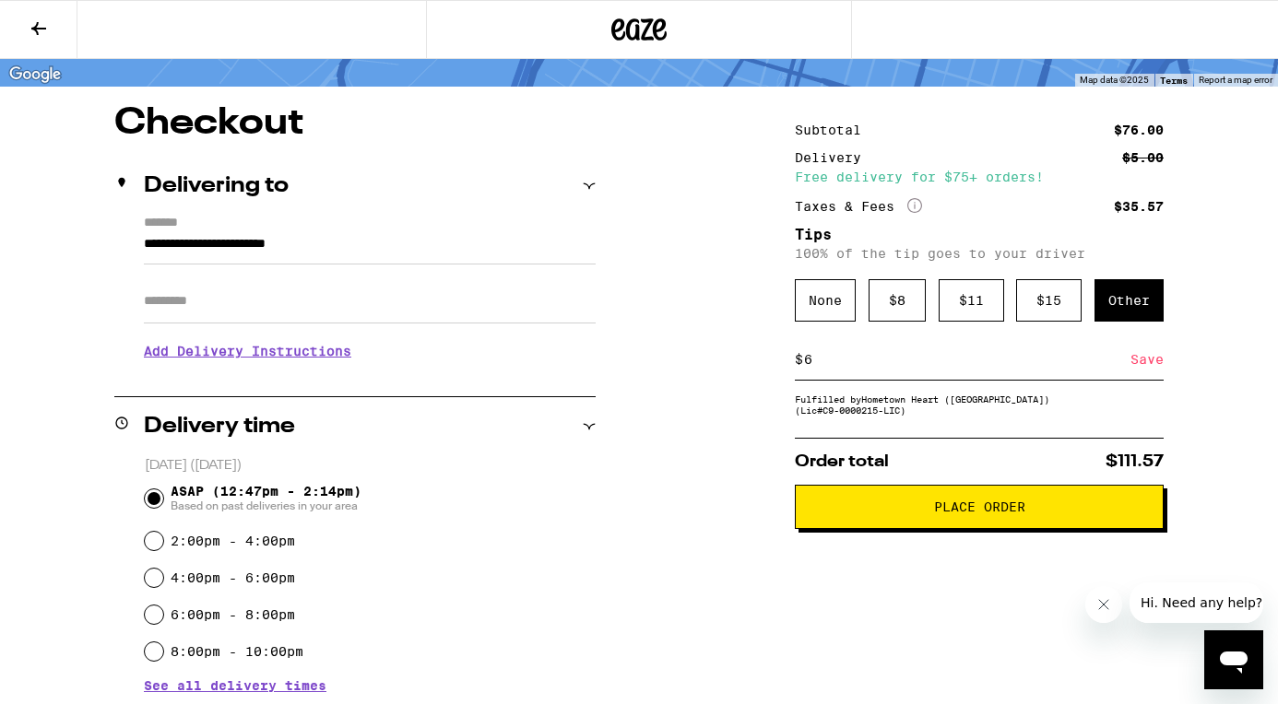
type input "6"
click at [990, 514] on span "Place Order" at bounding box center [979, 507] width 91 height 13
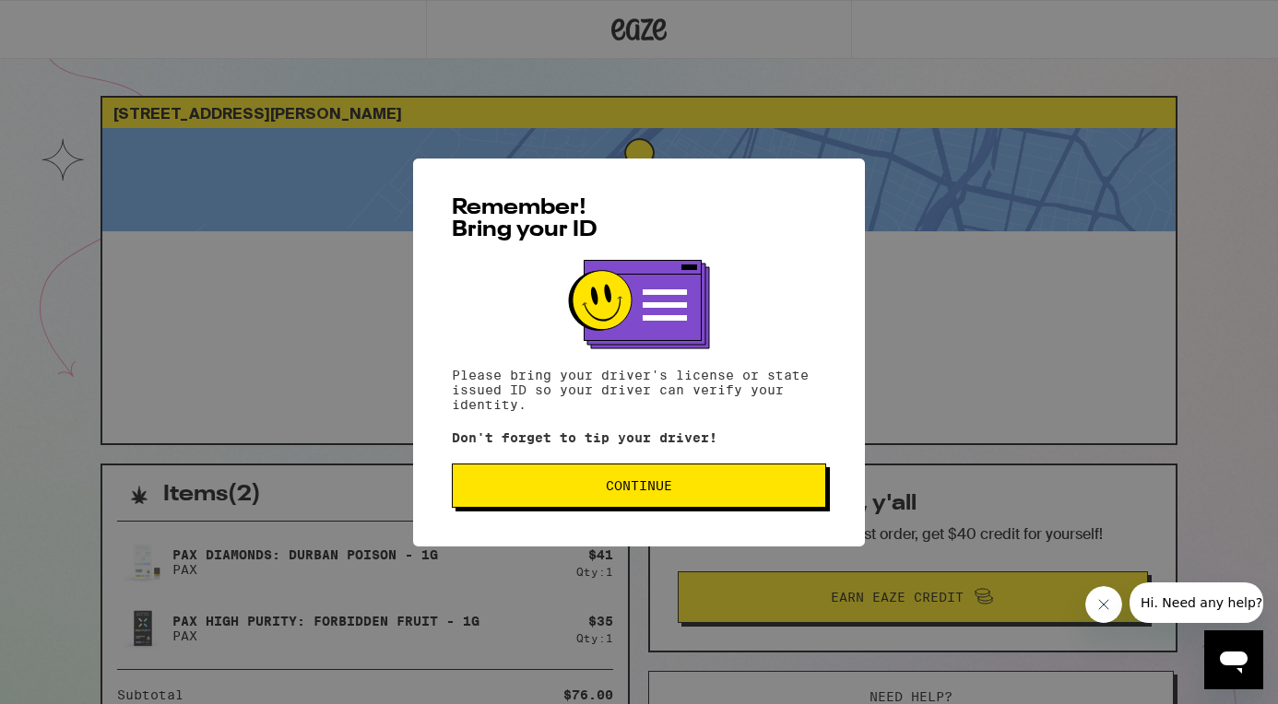
click at [716, 487] on span "Continue" at bounding box center [638, 485] width 343 height 13
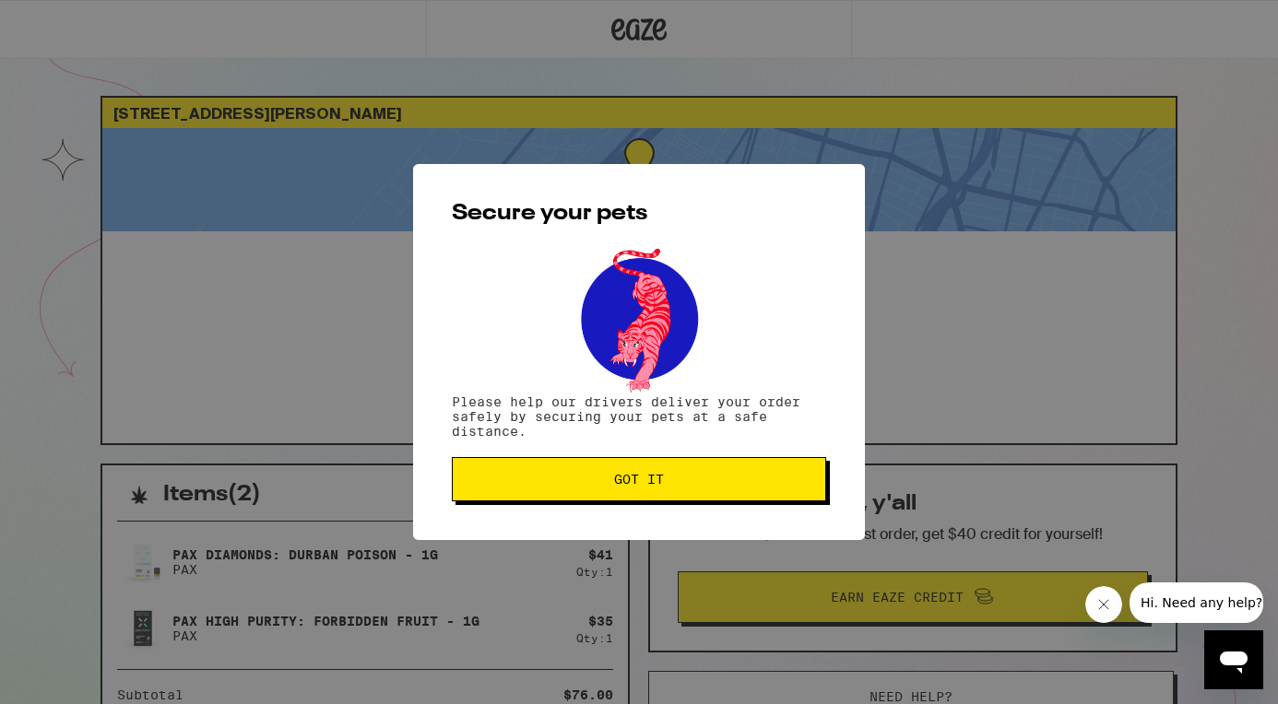
click at [716, 486] on span "Got it" at bounding box center [638, 479] width 343 height 13
